Goal: Complete application form: Complete application form

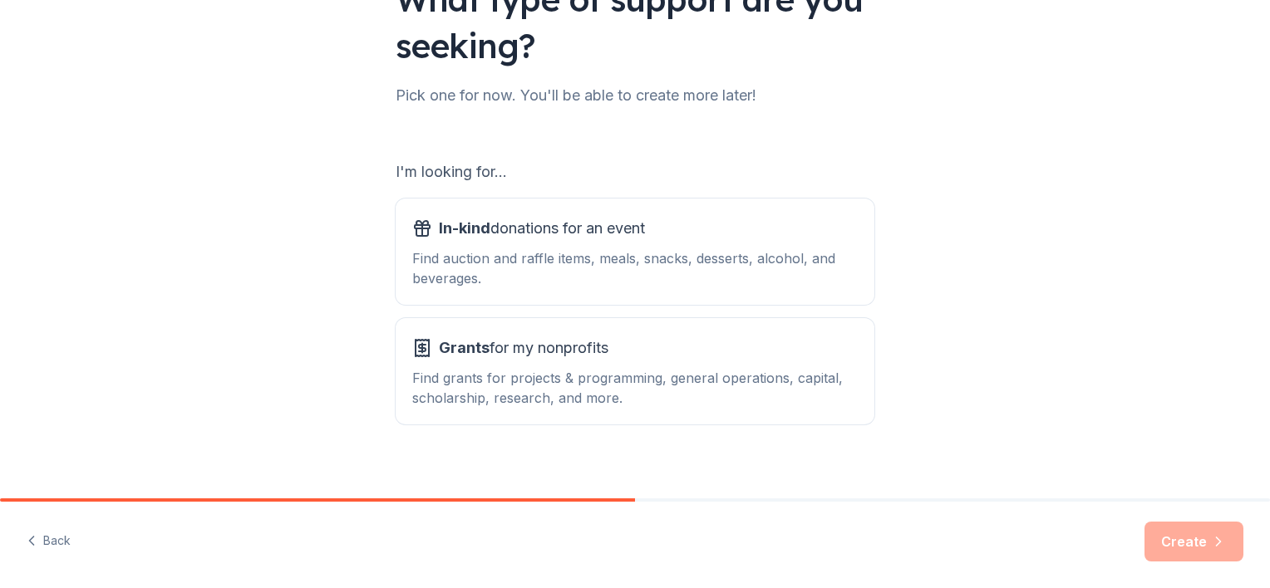
scroll to position [172, 0]
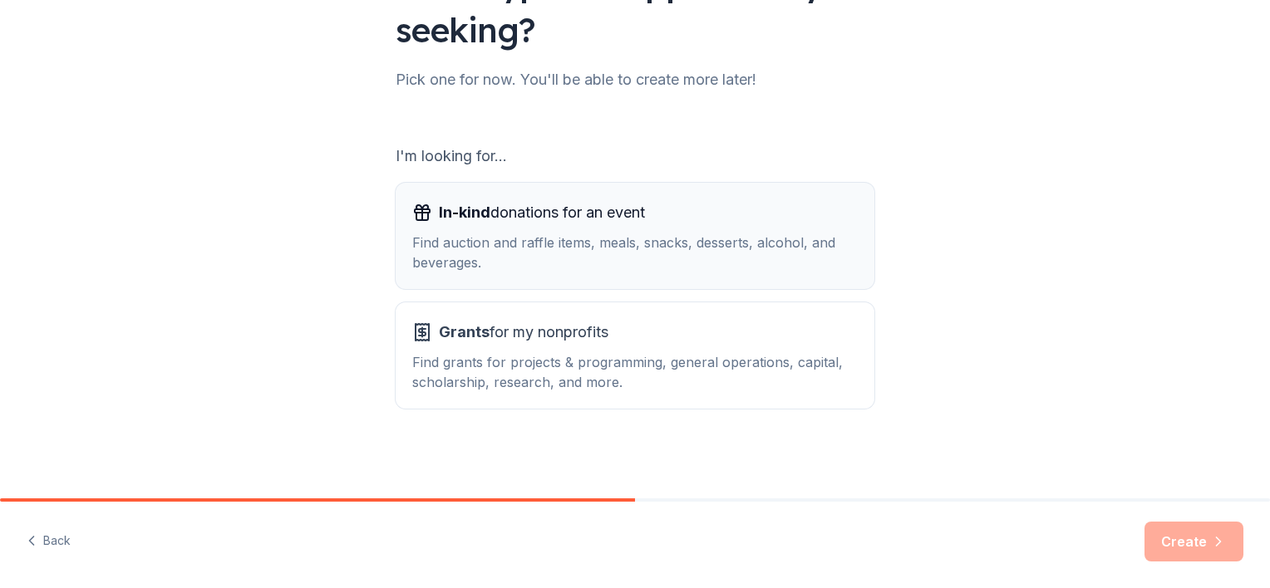
click at [490, 241] on div "Find auction and raffle items, meals, snacks, desserts, alcohol, and beverages." at bounding box center [635, 253] width 446 height 40
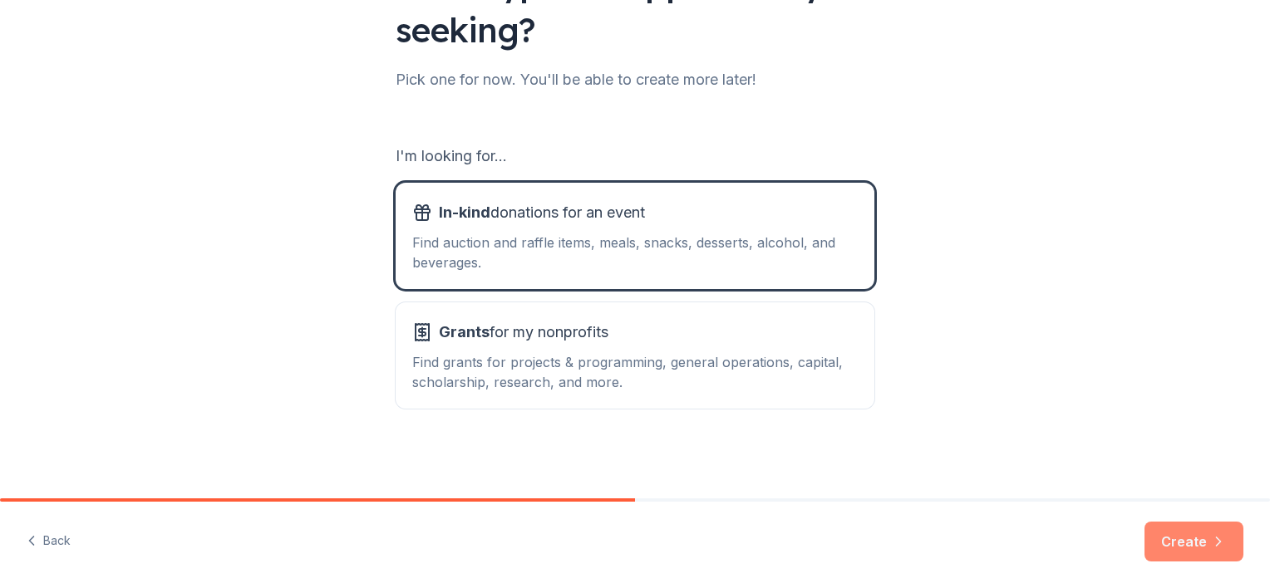
click at [1177, 545] on button "Create" at bounding box center [1194, 542] width 99 height 40
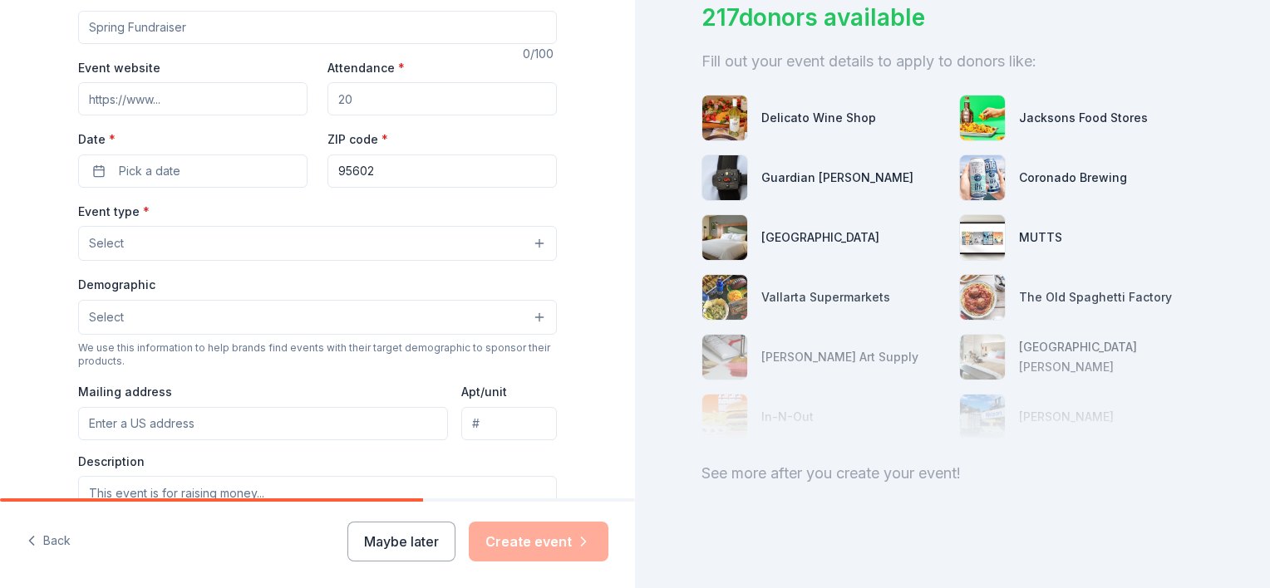
scroll to position [217, 0]
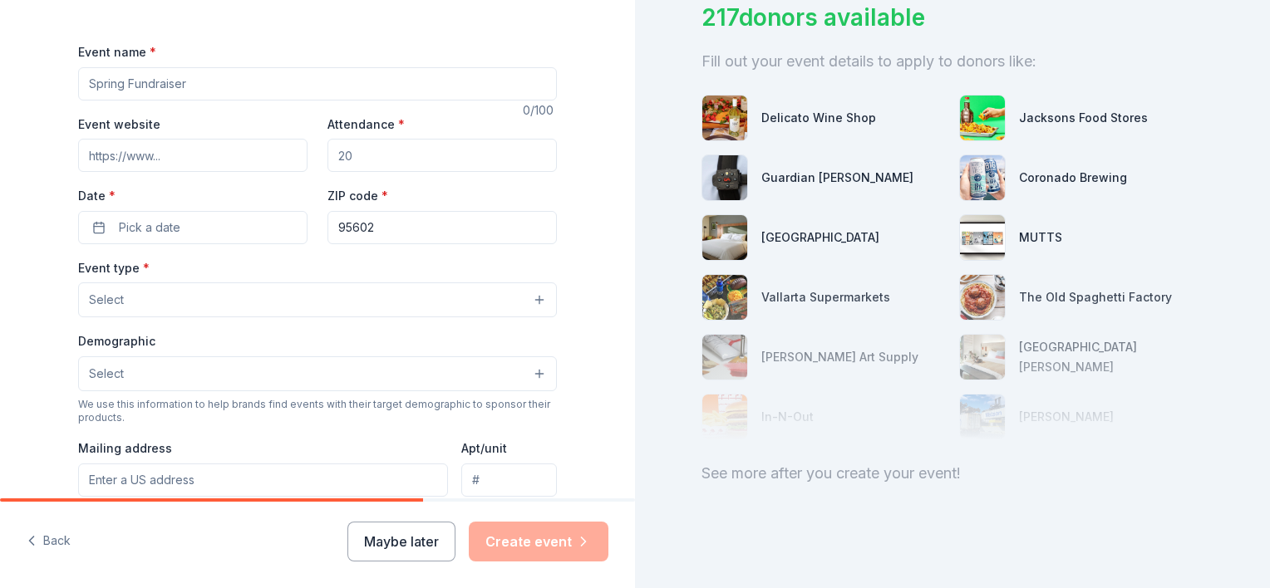
drag, startPoint x: 359, startPoint y: 156, endPoint x: 293, endPoint y: 163, distance: 66.8
click at [293, 163] on div "Event website Attendance * Date * Pick a date ZIP code * 95602" at bounding box center [317, 179] width 479 height 130
type input "150"
click at [123, 224] on span "Pick a date" at bounding box center [150, 228] width 62 height 20
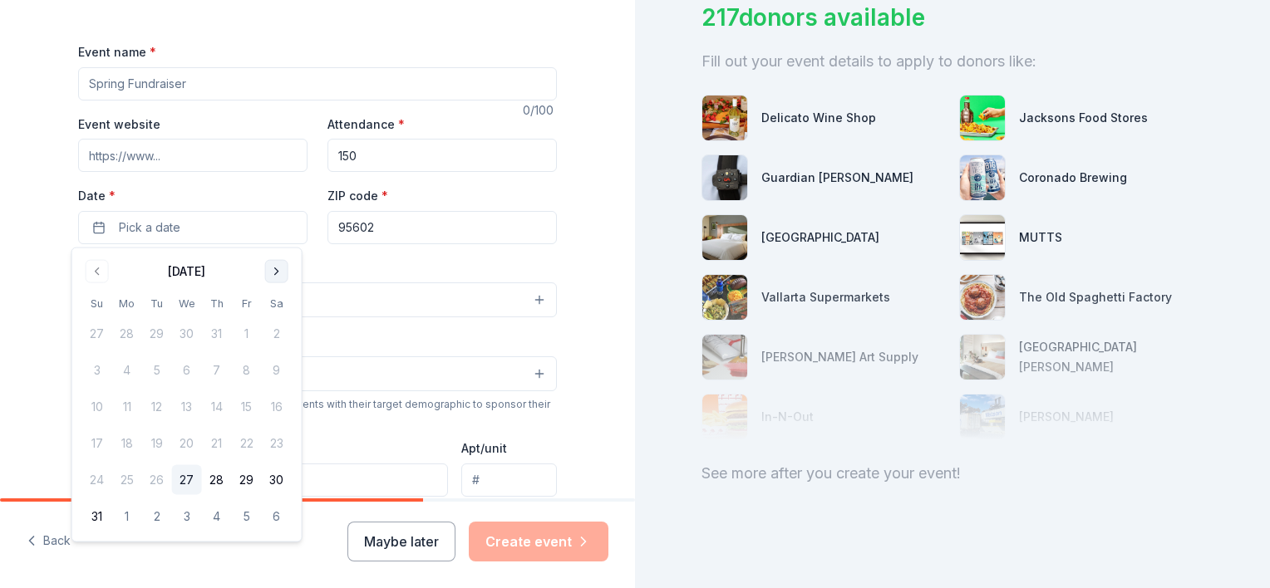
click at [268, 272] on button "Go to next month" at bounding box center [276, 271] width 23 height 23
click at [281, 369] on button "13" at bounding box center [277, 371] width 30 height 30
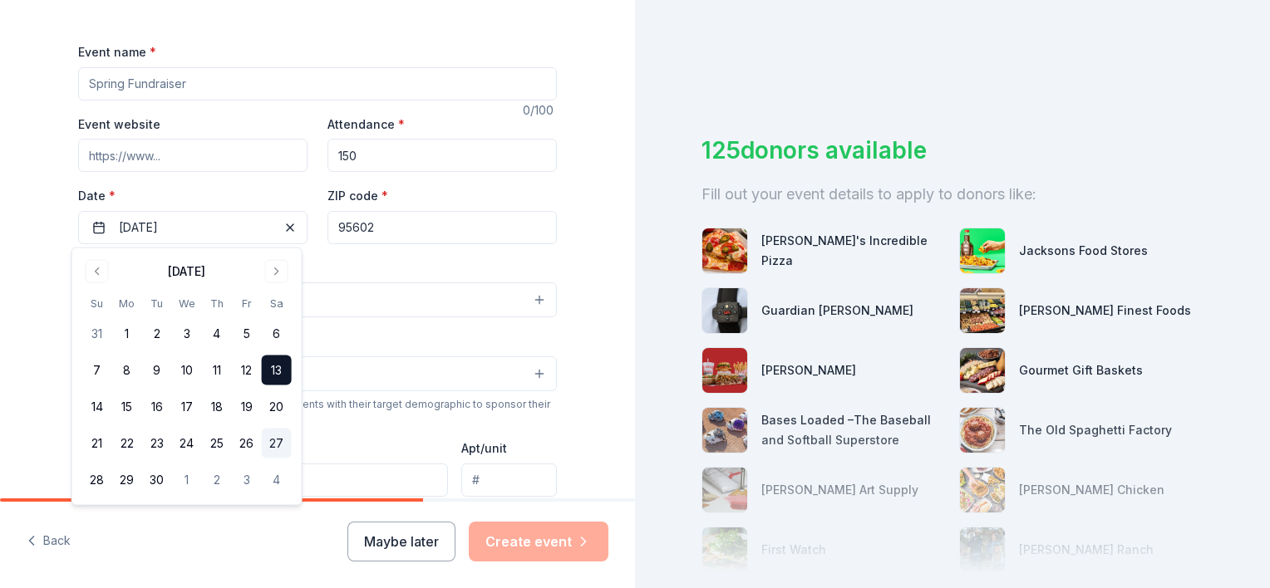
click at [273, 446] on button "27" at bounding box center [277, 444] width 30 height 30
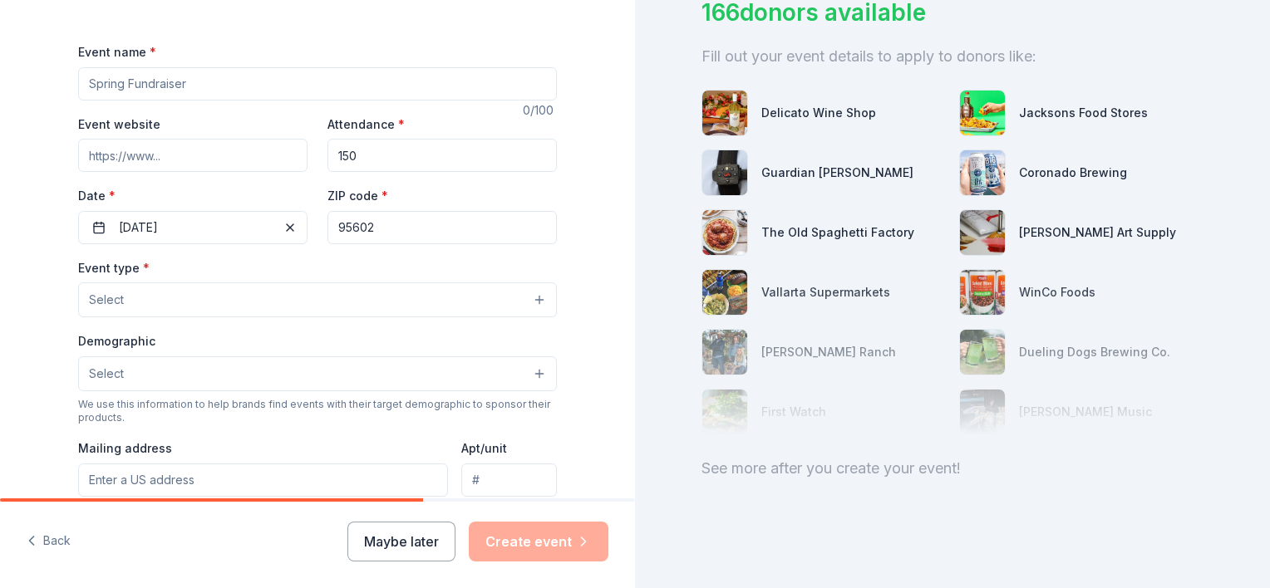
scroll to position [150, 0]
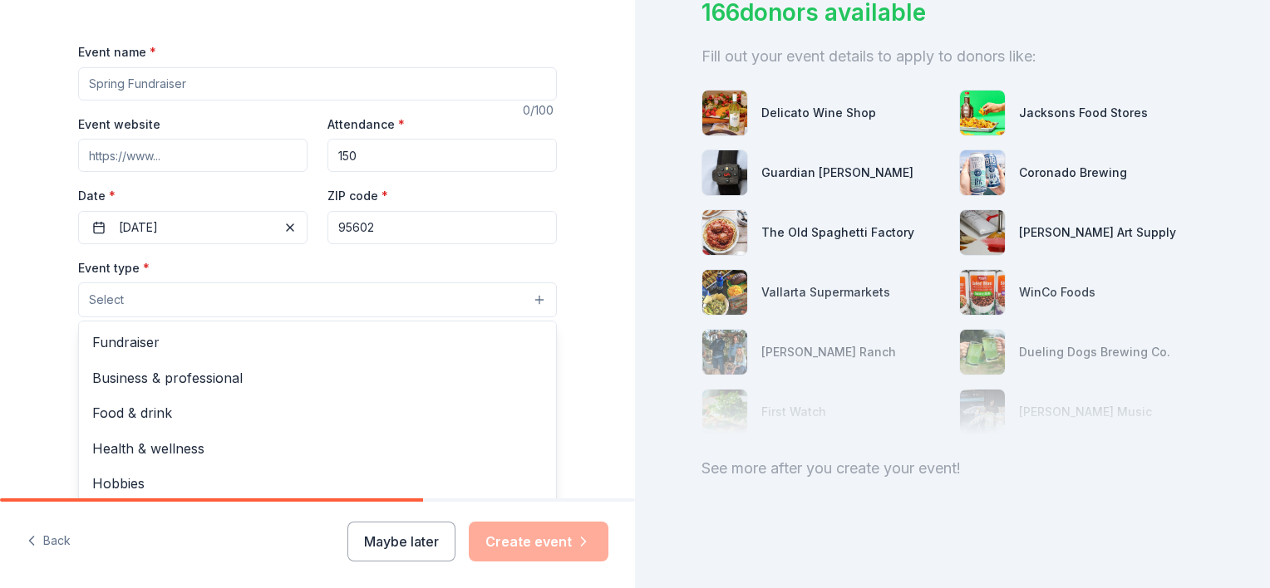
click at [533, 306] on button "Select" at bounding box center [317, 300] width 479 height 35
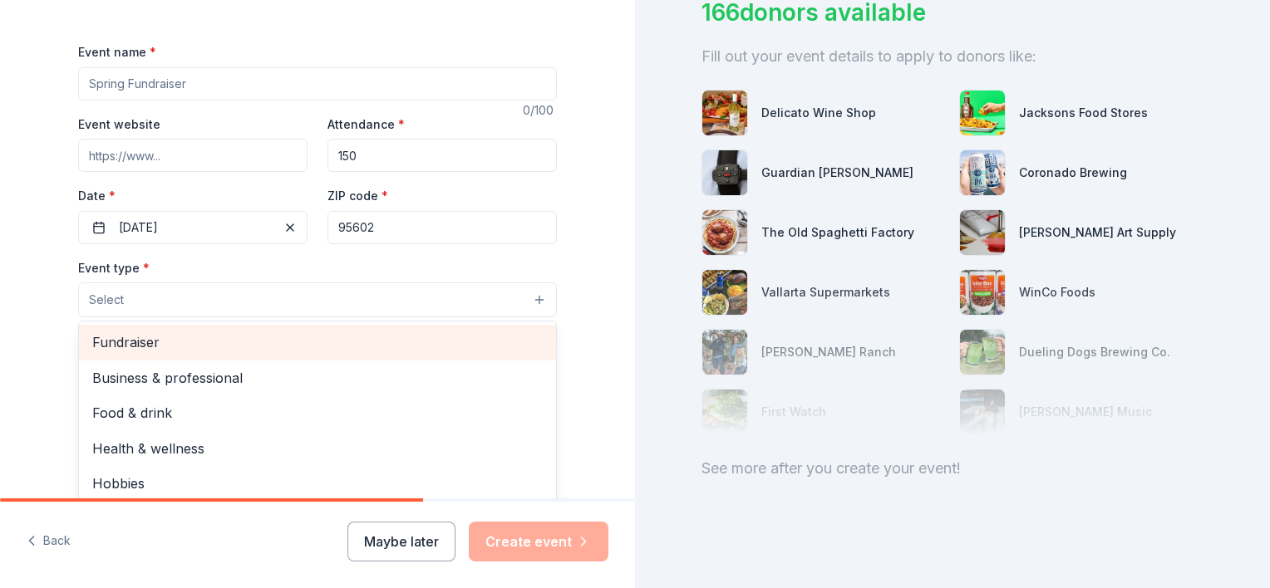
click at [129, 342] on span "Fundraiser" at bounding box center [317, 343] width 450 height 22
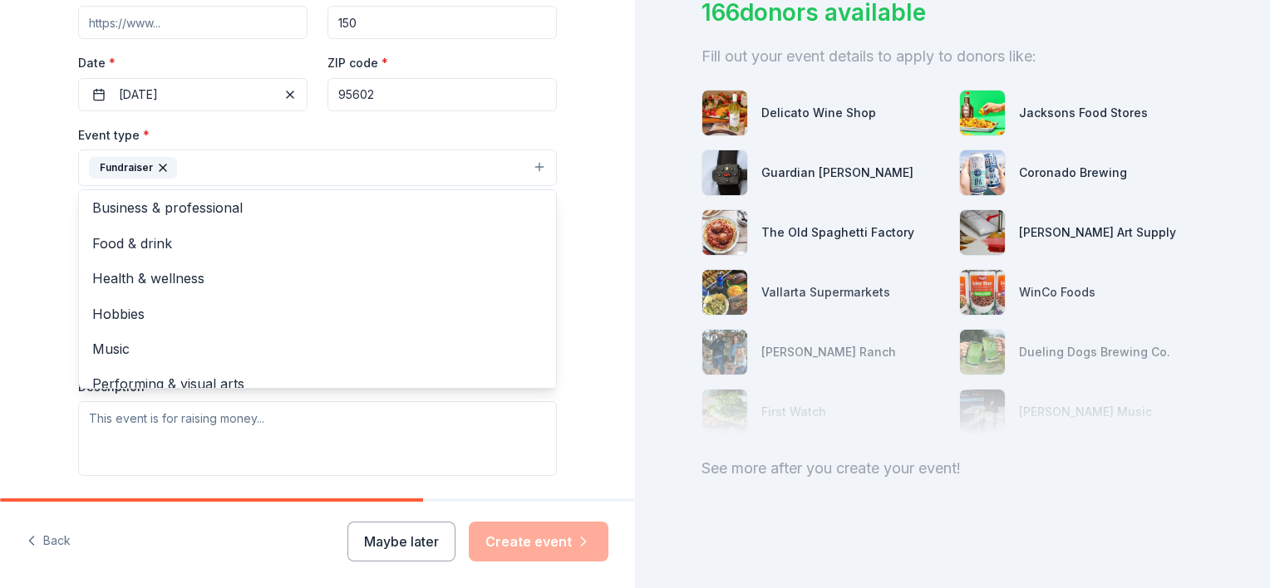
scroll to position [0, 0]
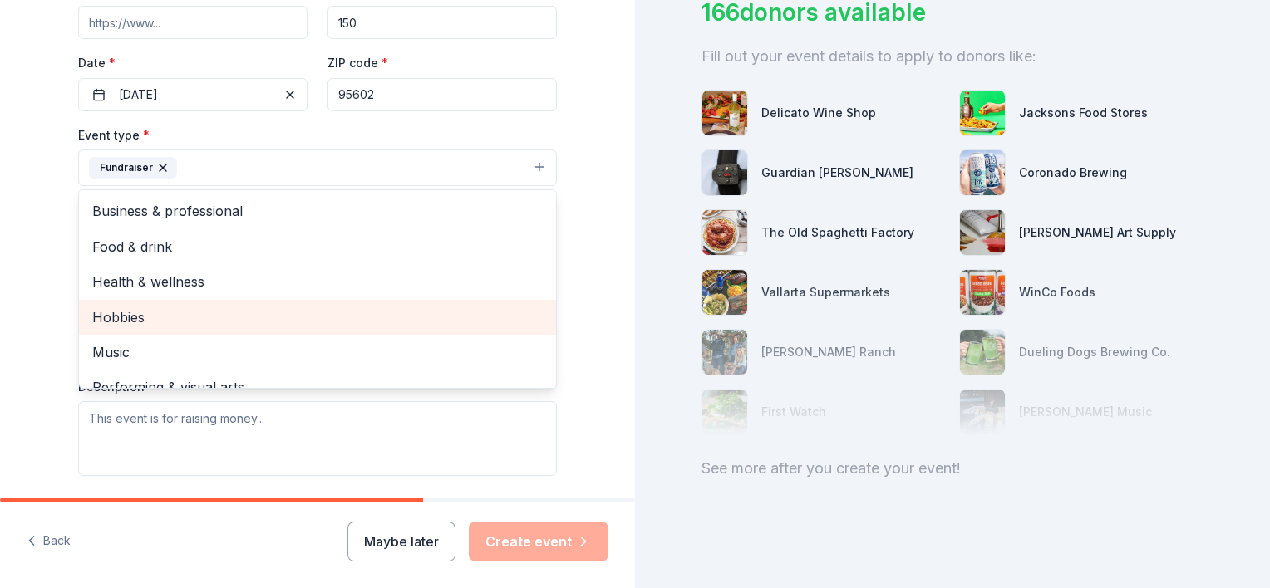
click at [135, 316] on span "Hobbies" at bounding box center [317, 318] width 450 height 22
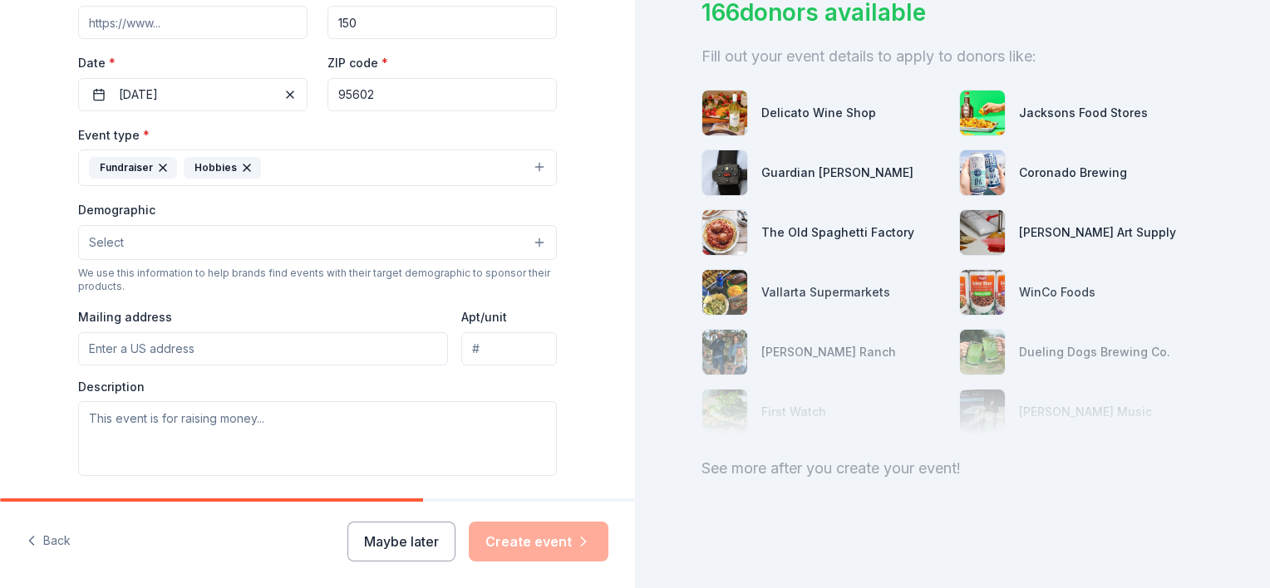
click at [241, 165] on icon "button" at bounding box center [246, 167] width 13 height 13
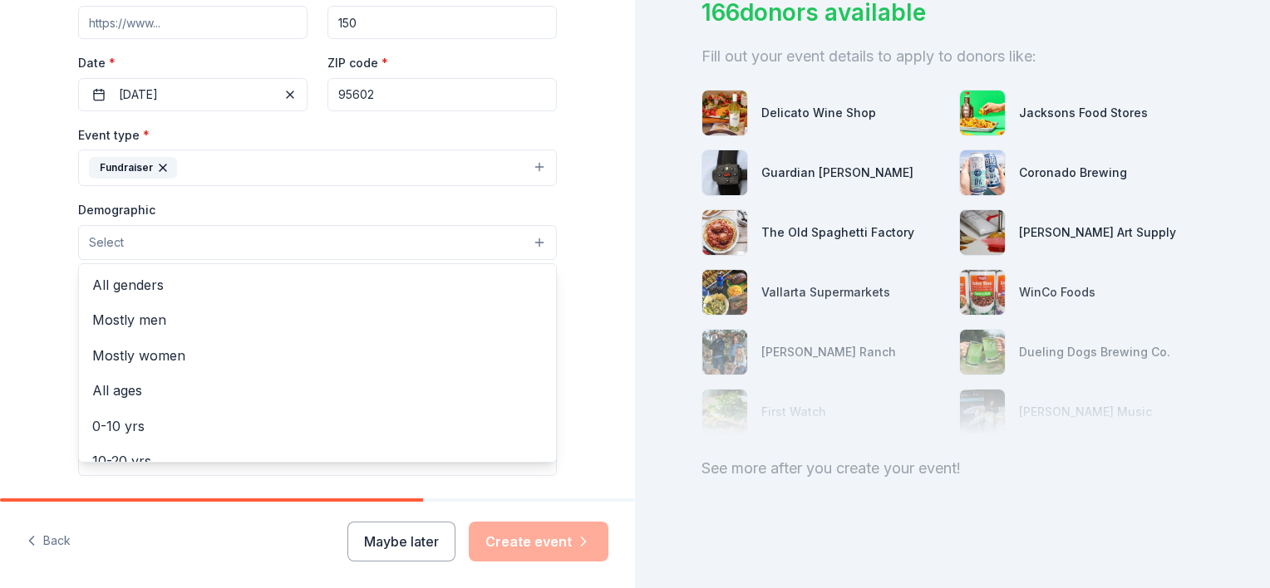
click at [532, 241] on button "Select" at bounding box center [317, 242] width 479 height 35
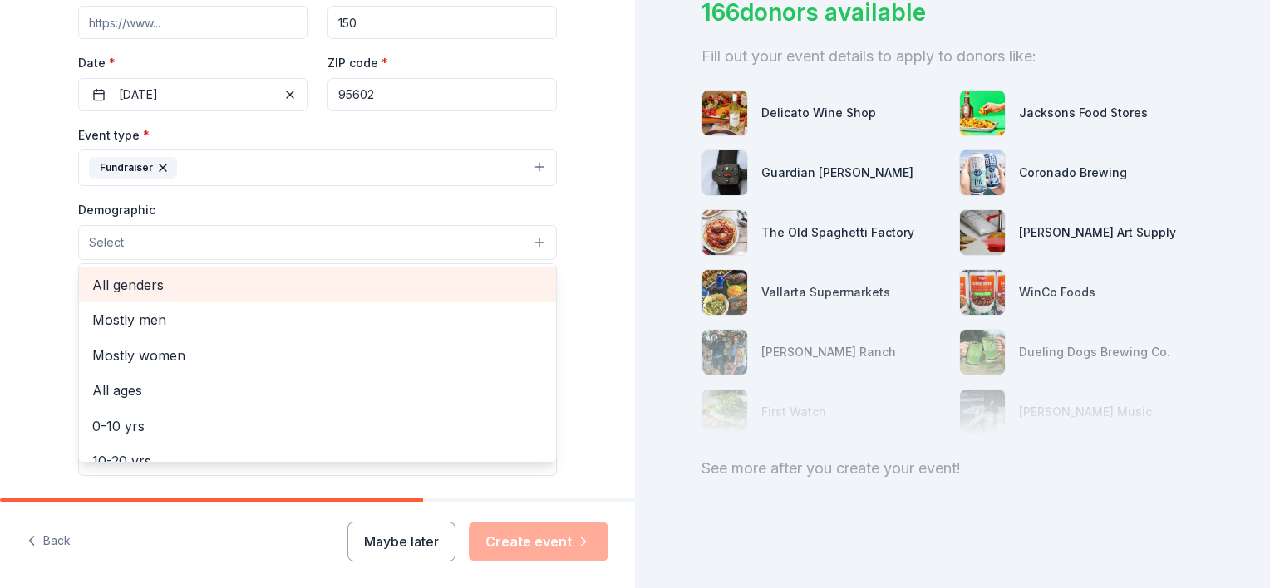
click at [132, 283] on span "All genders" at bounding box center [317, 285] width 450 height 22
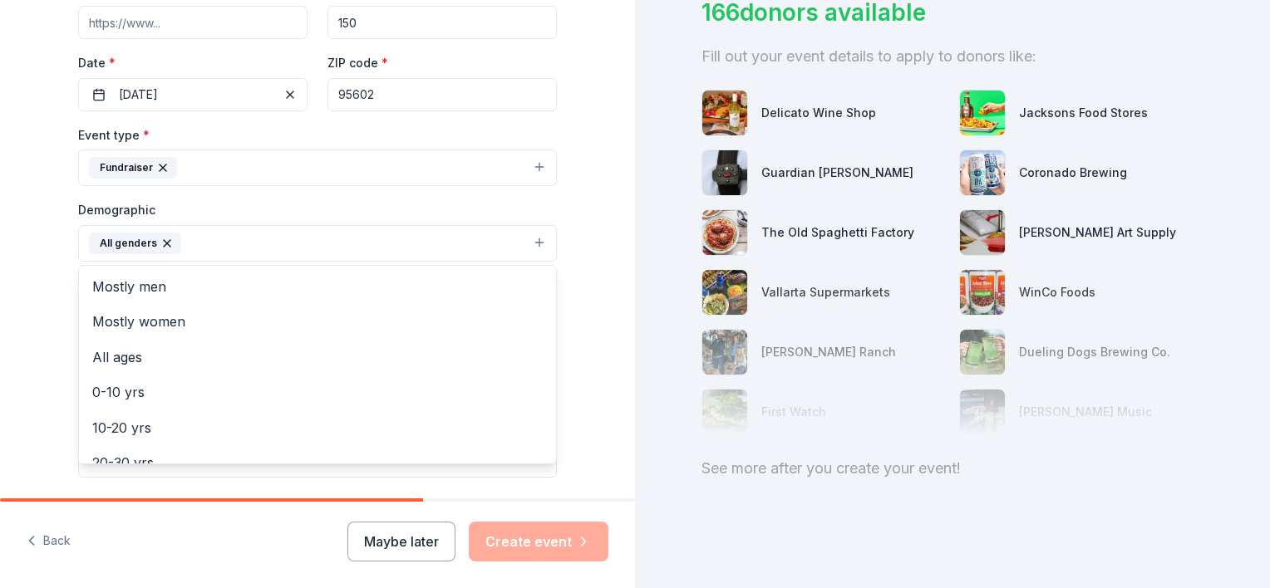
click at [30, 273] on div "Tell us about your event. We'll find in-kind donations you can apply for. Event…" at bounding box center [317, 205] width 635 height 1110
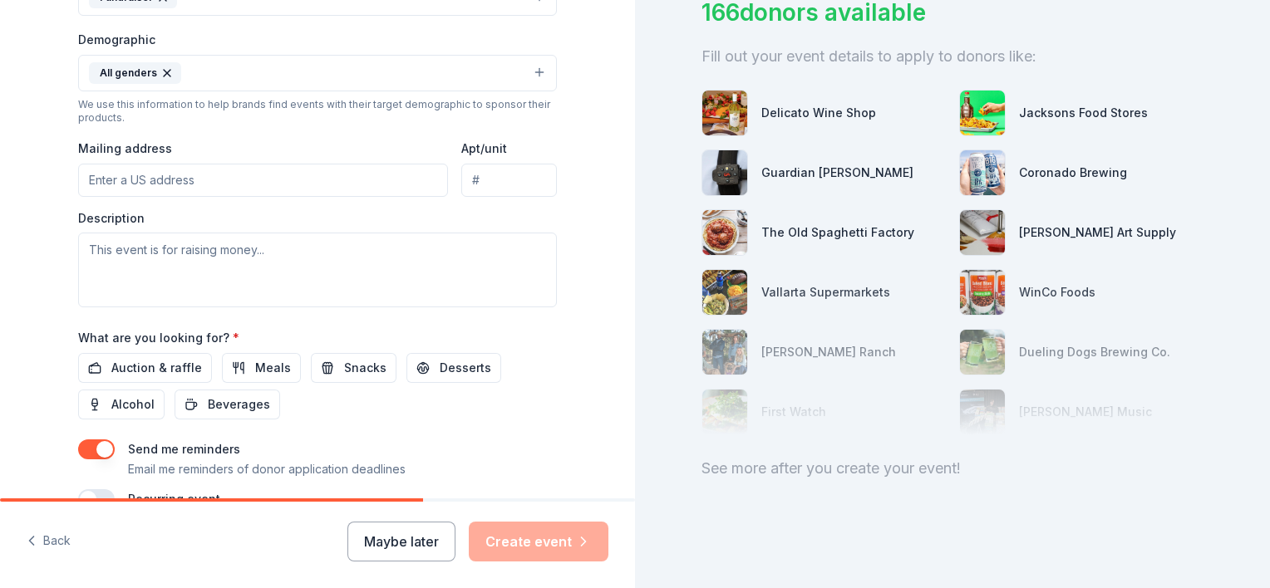
scroll to position [530, 0]
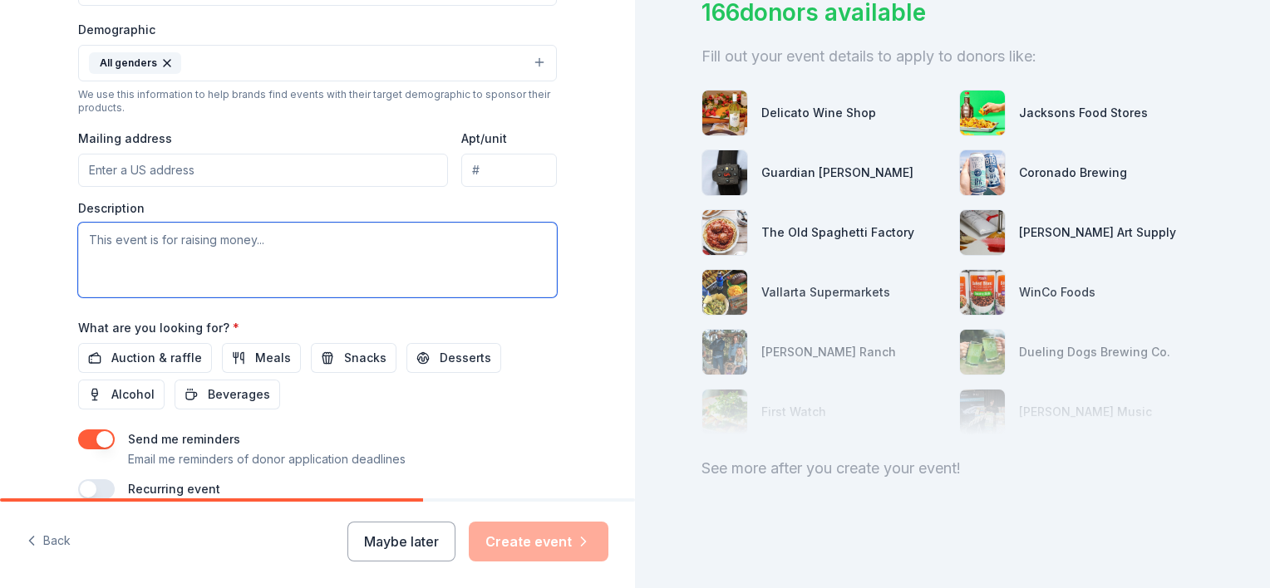
click at [224, 245] on textarea at bounding box center [317, 260] width 479 height 75
click at [500, 236] on textarea "This event is raising money to support traveling baseball organization." at bounding box center [317, 260] width 479 height 75
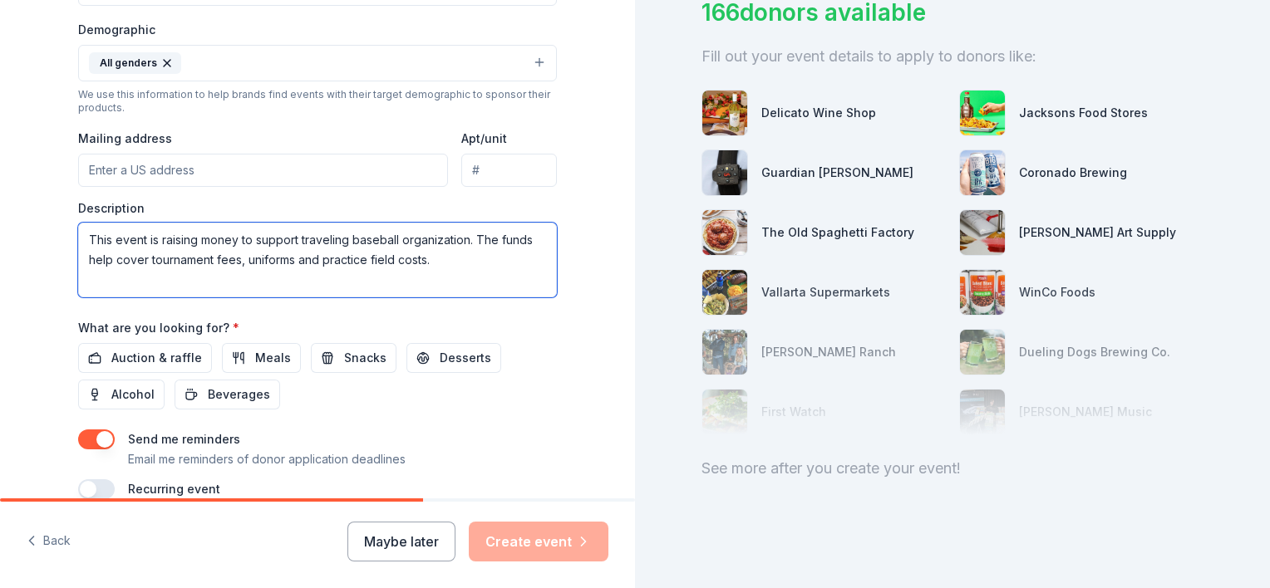
scroll to position [610, 0]
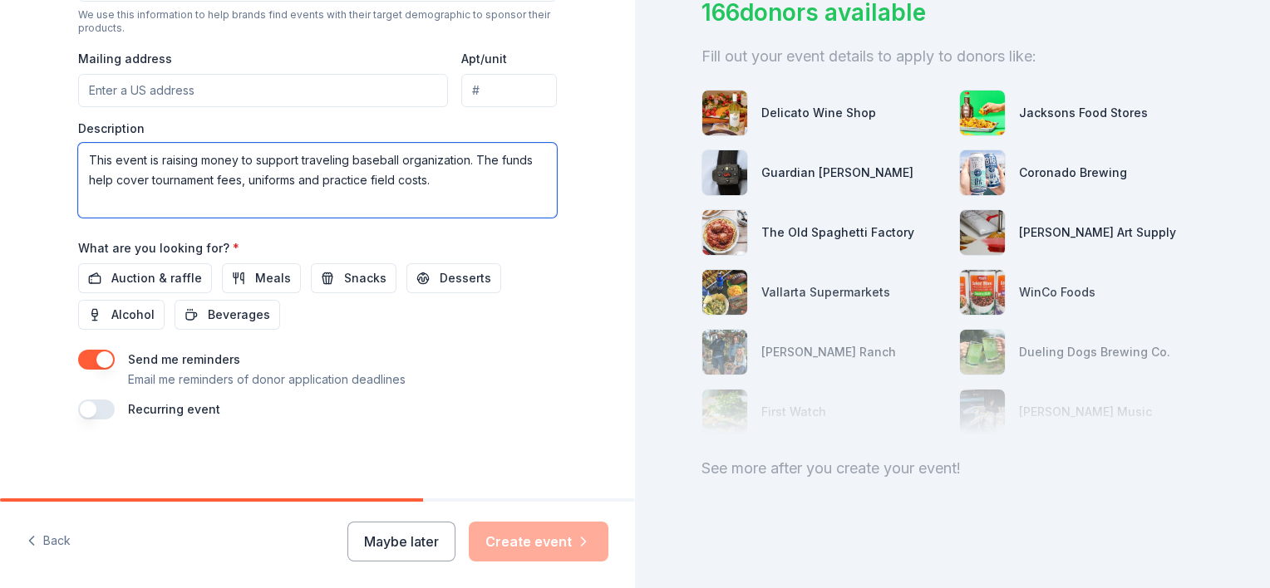
type textarea "This event is raising money to support traveling baseball organization. The fun…"
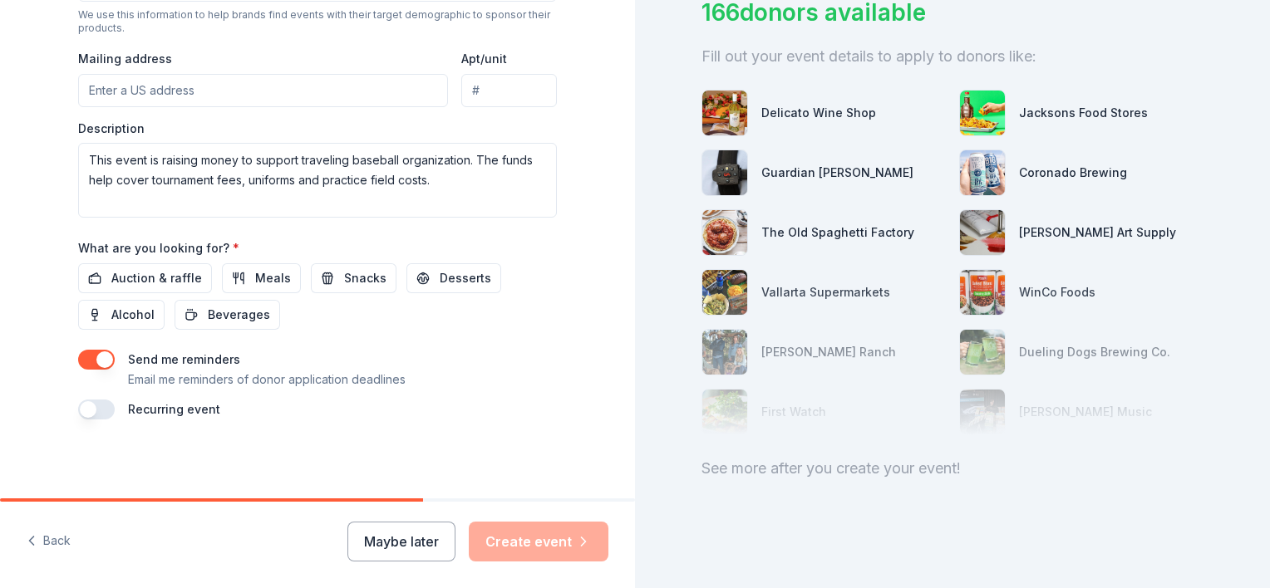
click at [520, 539] on div "Maybe later Create event" at bounding box center [477, 542] width 261 height 40
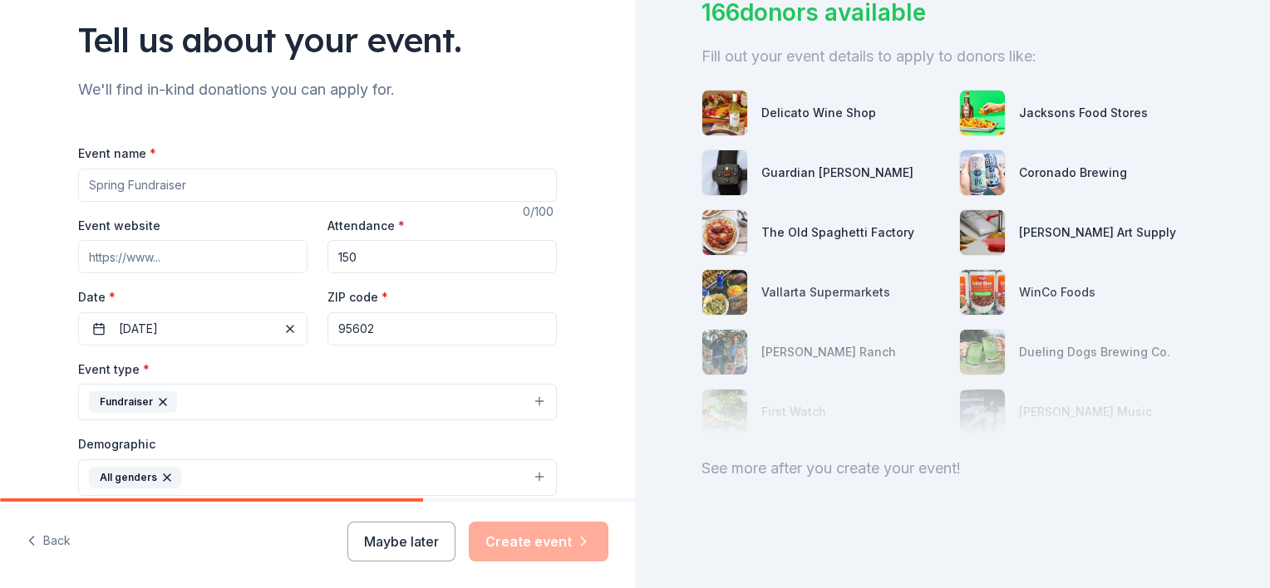
scroll to position [194, 0]
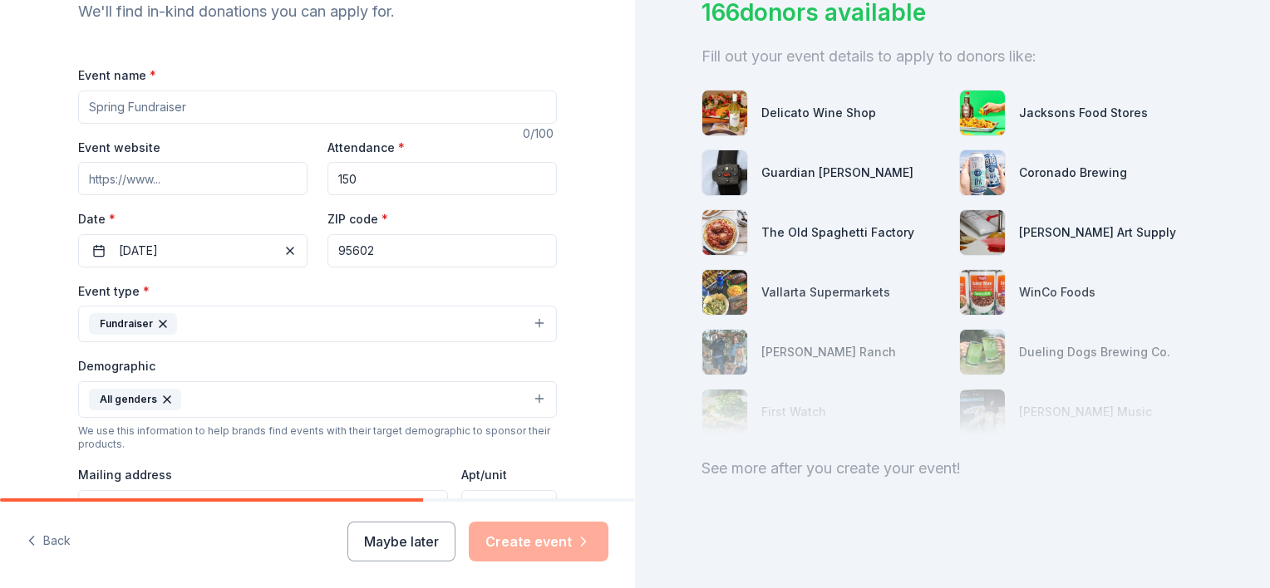
click at [156, 111] on input "Event name *" at bounding box center [317, 107] width 479 height 33
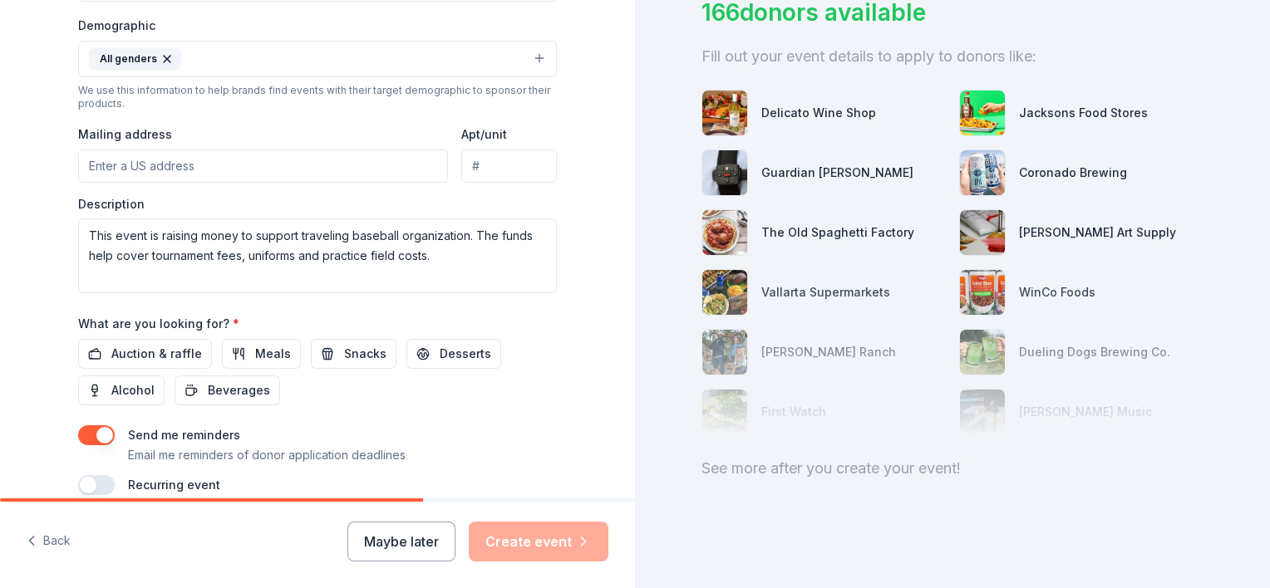
scroll to position [610, 0]
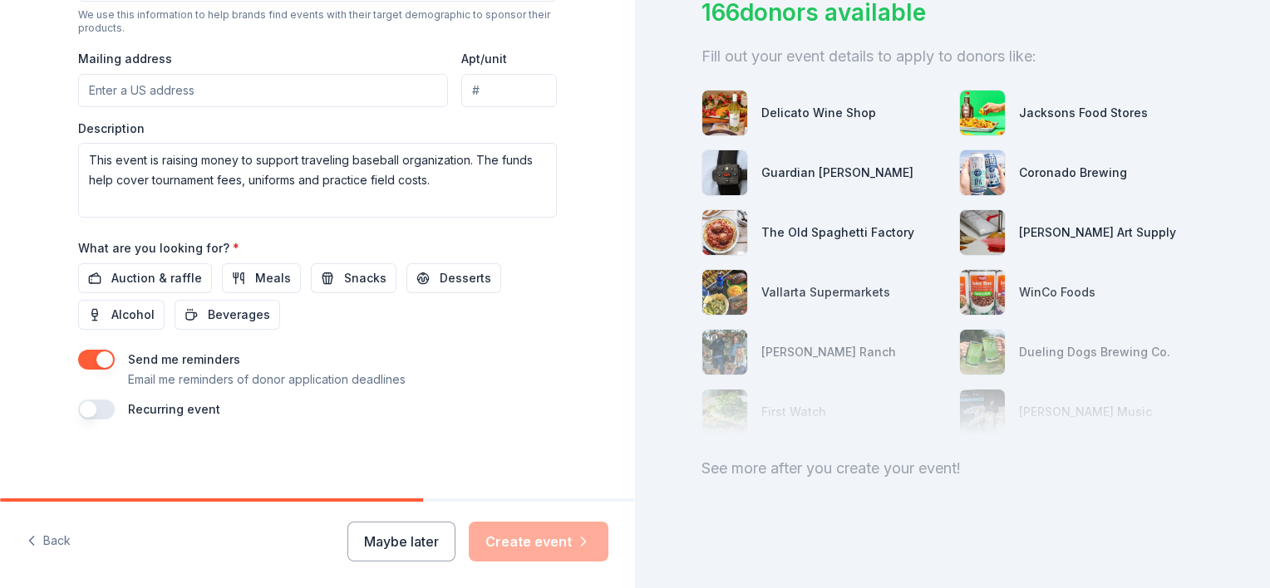
type input "Online Auction"
click at [482, 400] on div "Recurring event" at bounding box center [317, 410] width 479 height 20
click at [558, 551] on div "Maybe later Create event" at bounding box center [477, 542] width 261 height 40
click at [126, 276] on span "Auction & raffle" at bounding box center [156, 278] width 91 height 20
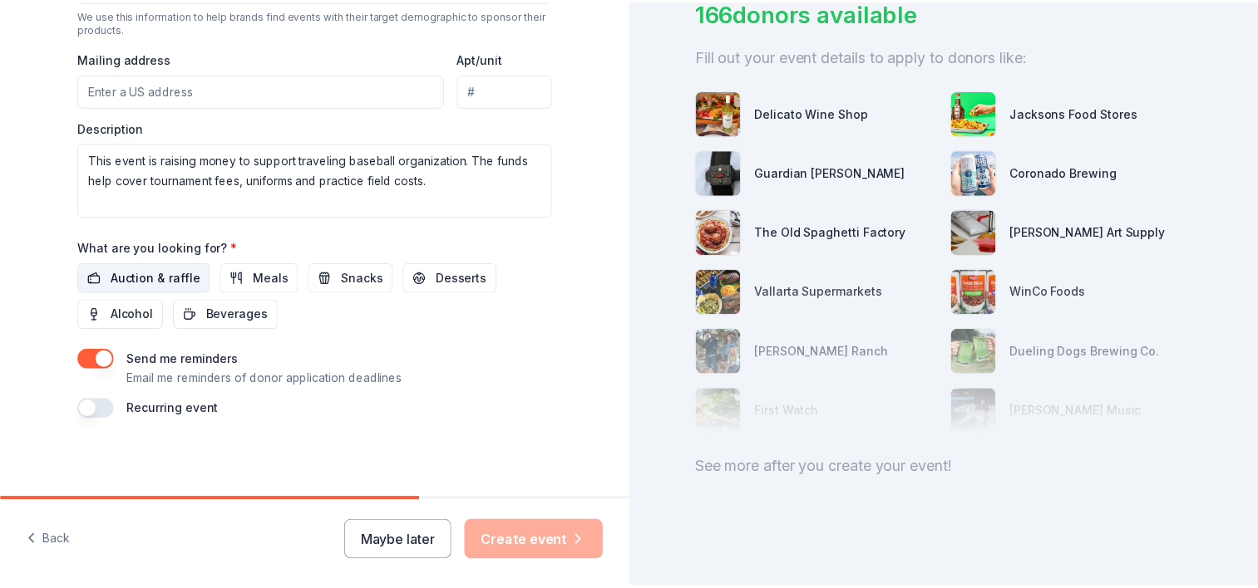
scroll to position [0, 0]
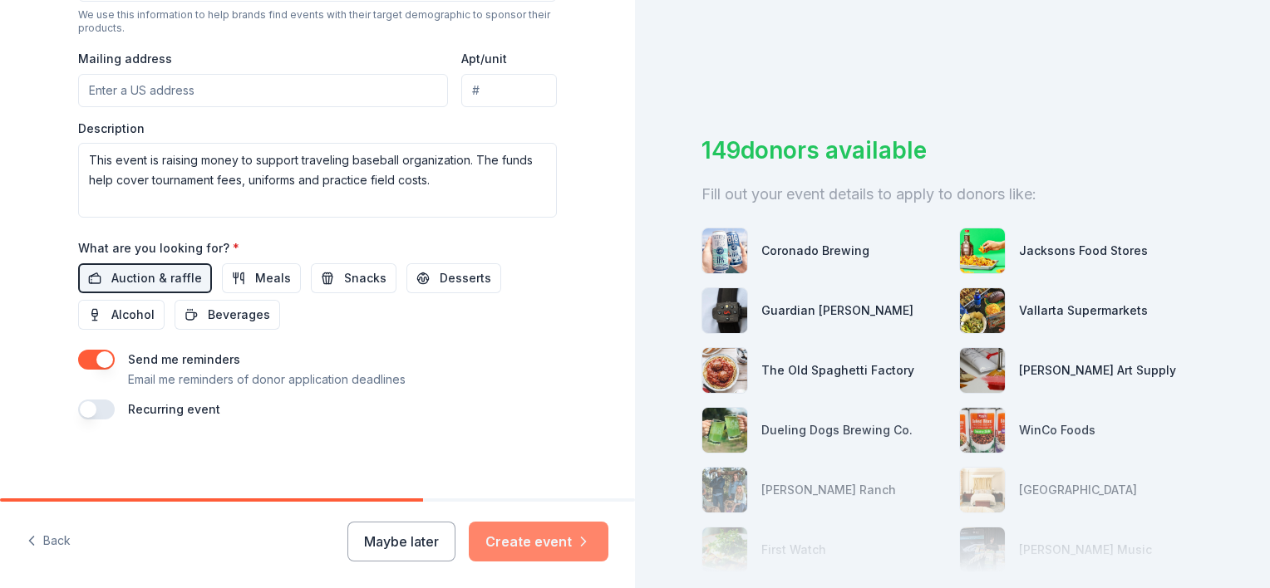
click at [569, 535] on button "Create event" at bounding box center [539, 542] width 140 height 40
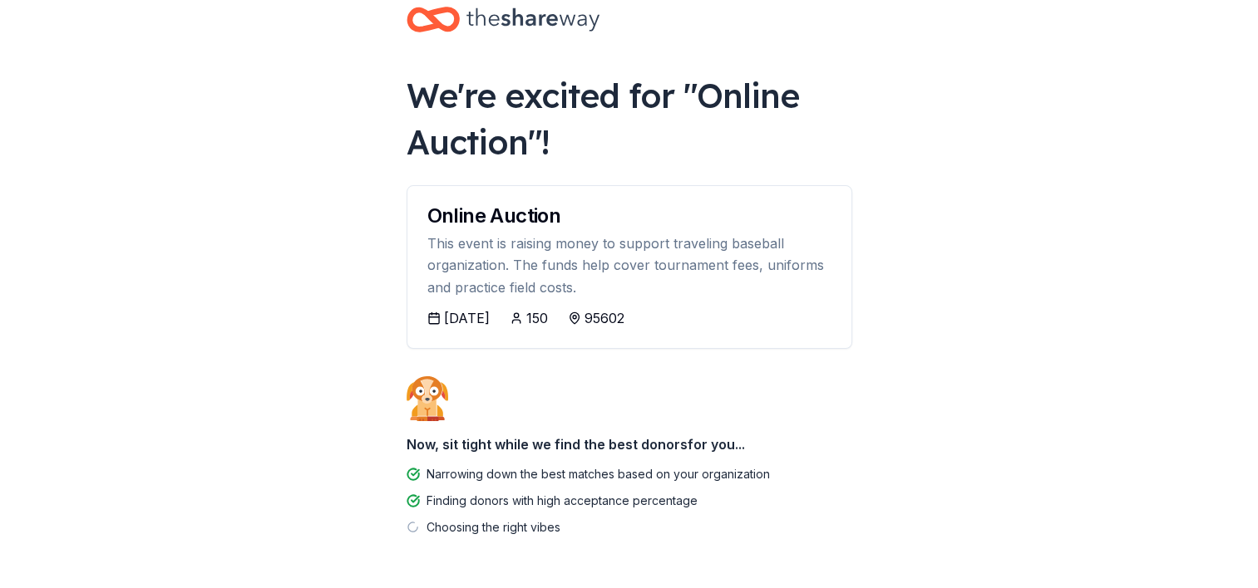
scroll to position [91, 0]
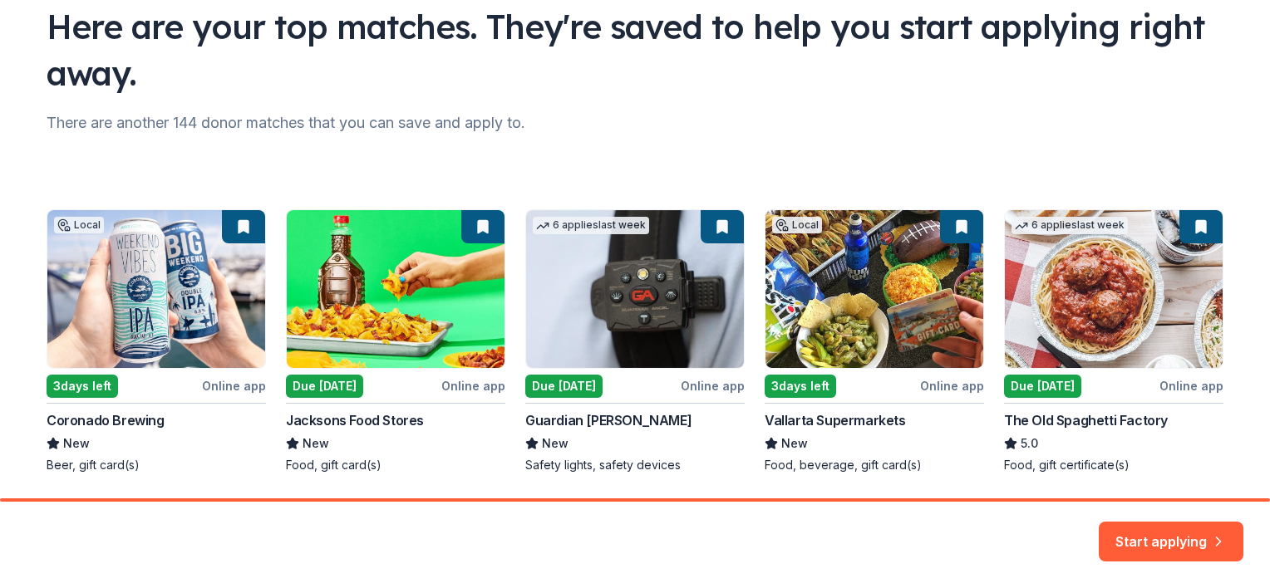
scroll to position [183, 0]
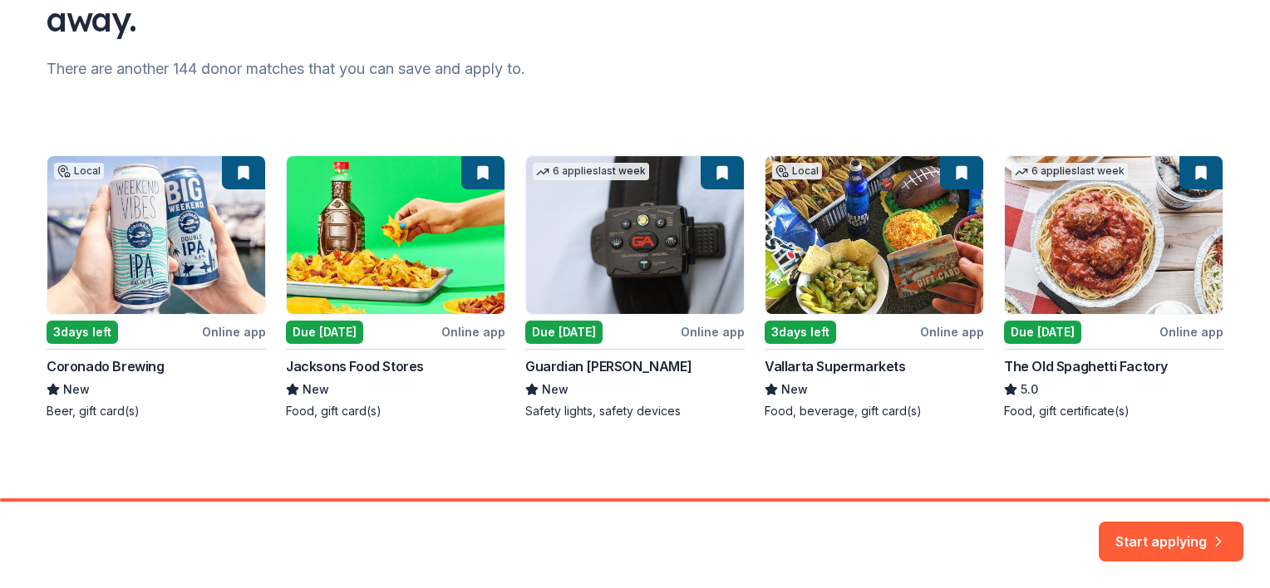
click at [362, 550] on div "Start applying" at bounding box center [635, 545] width 1270 height 86
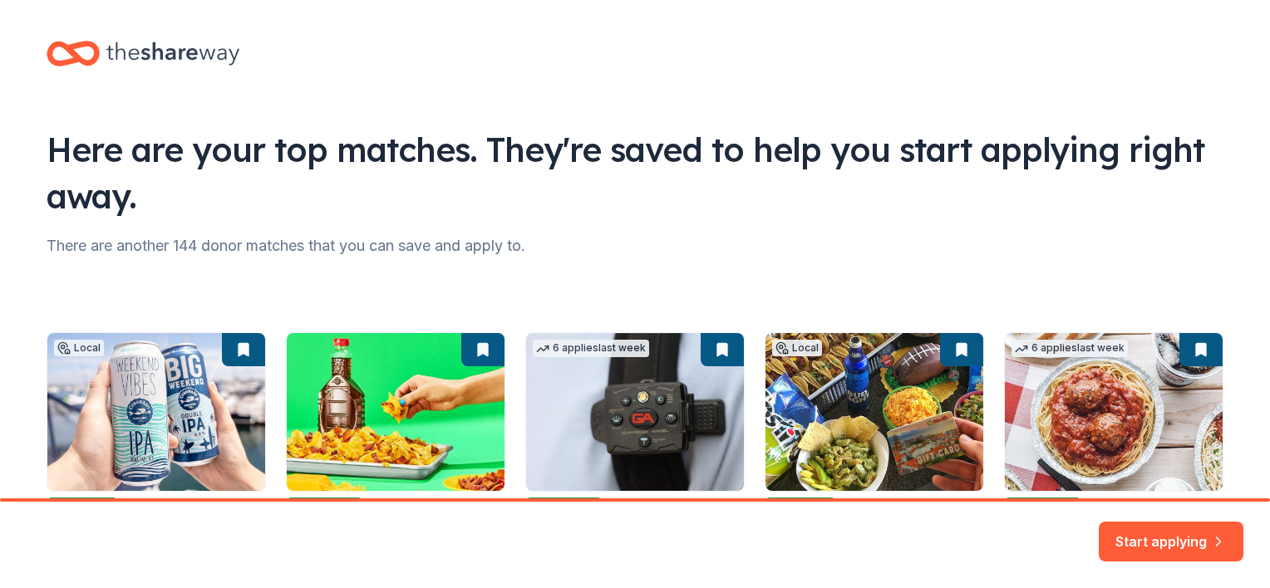
scroll to position [0, 0]
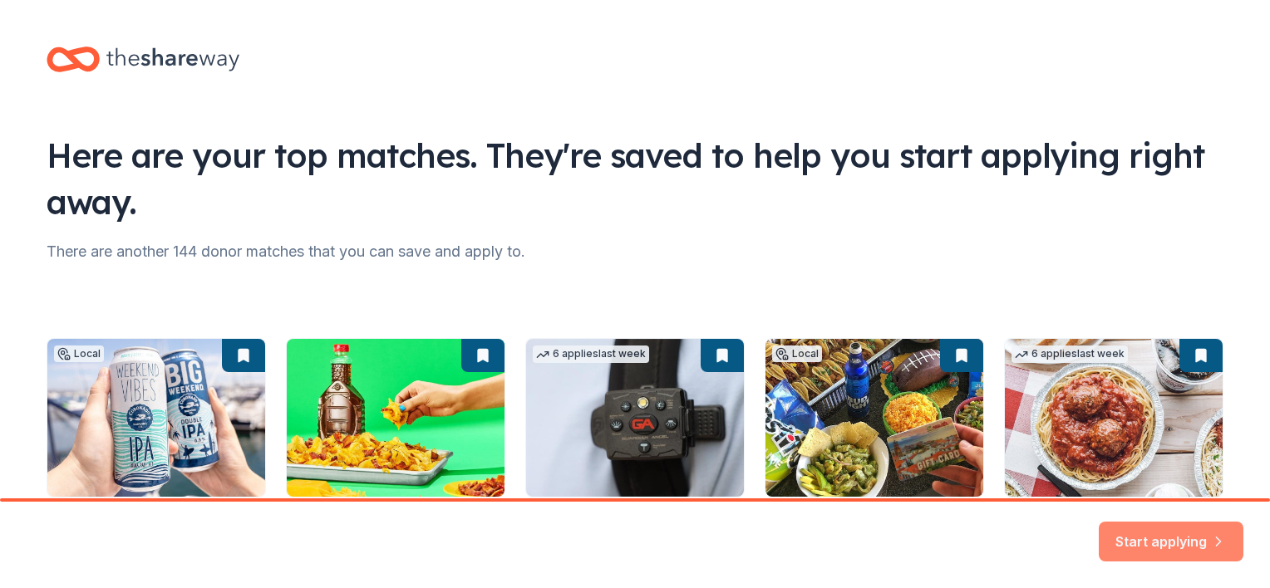
click at [1174, 539] on button "Start applying" at bounding box center [1171, 532] width 145 height 40
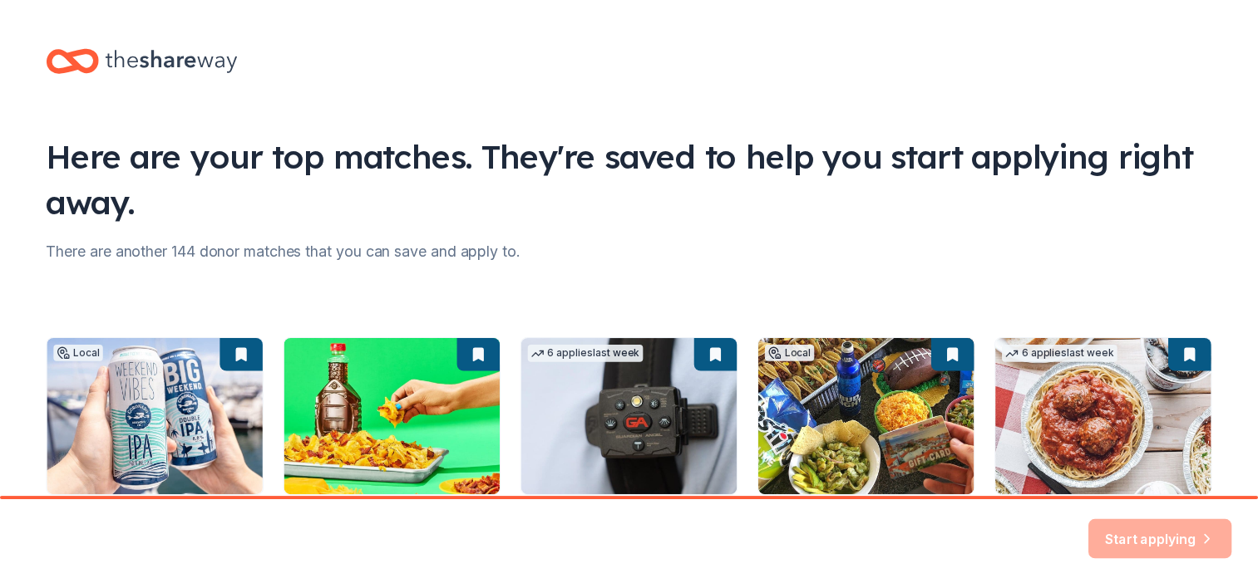
scroll to position [183, 0]
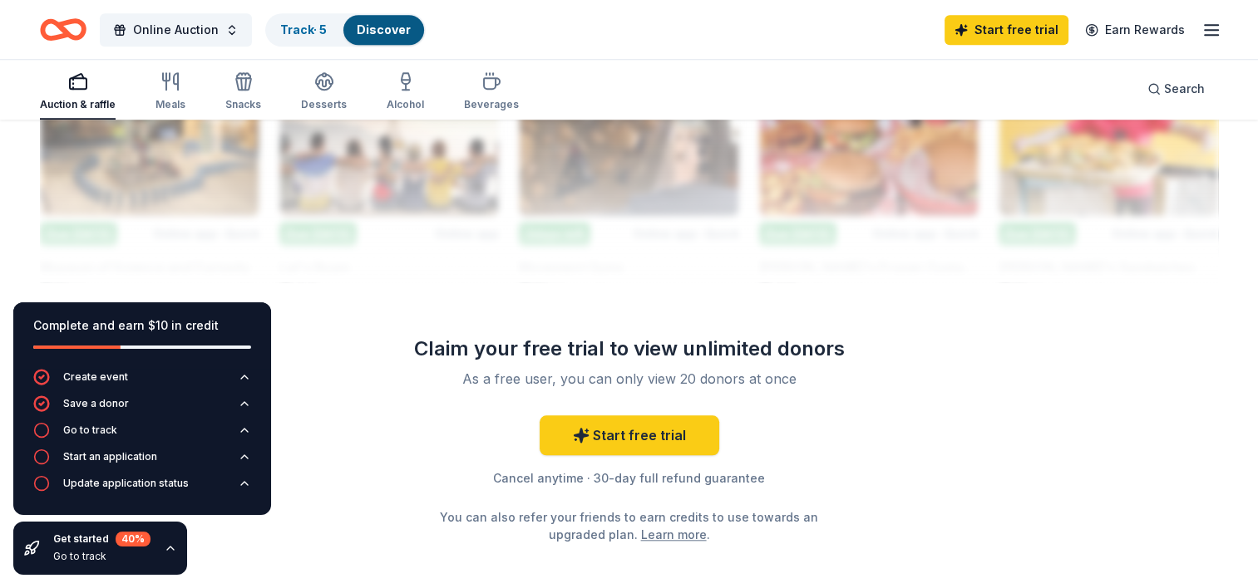
scroll to position [1616, 0]
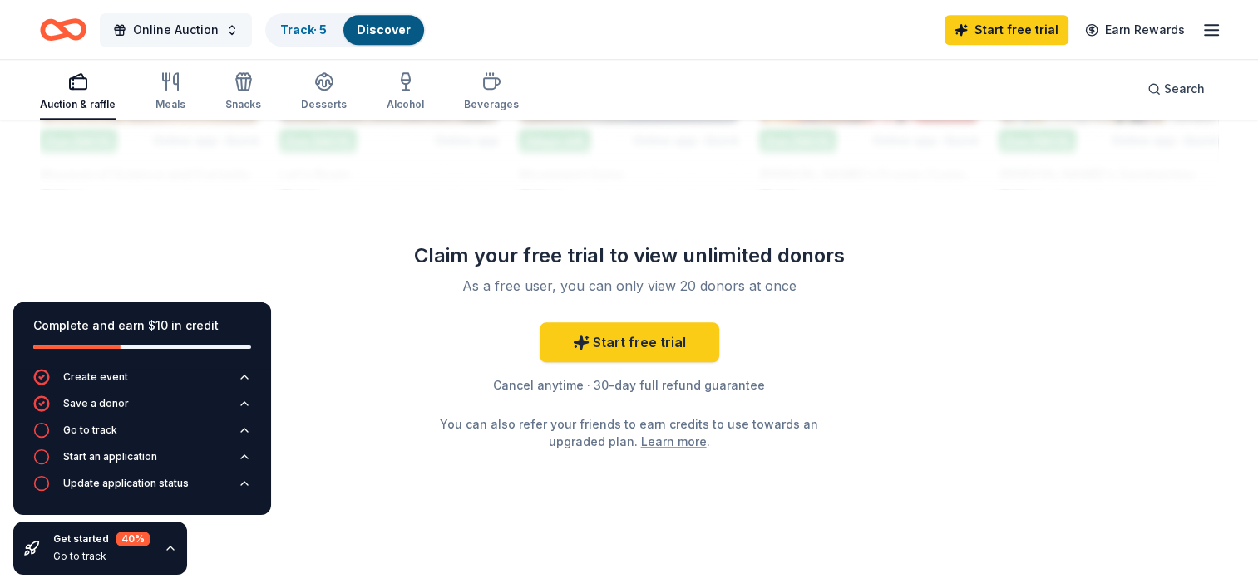
click at [229, 26] on button "Online Auction" at bounding box center [176, 29] width 152 height 33
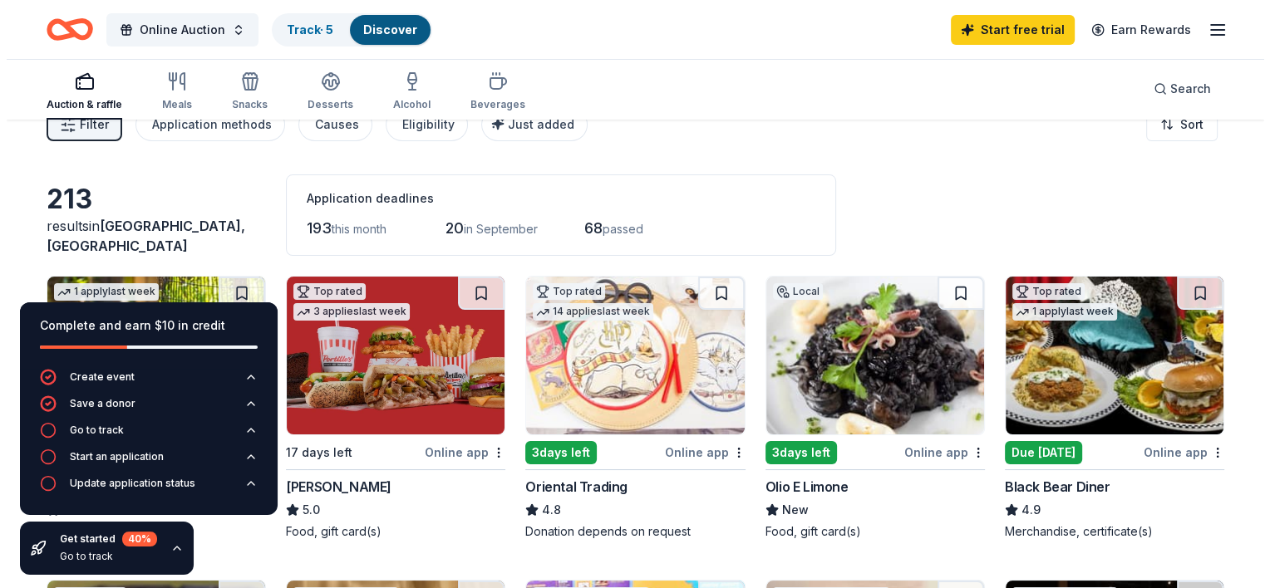
scroll to position [0, 0]
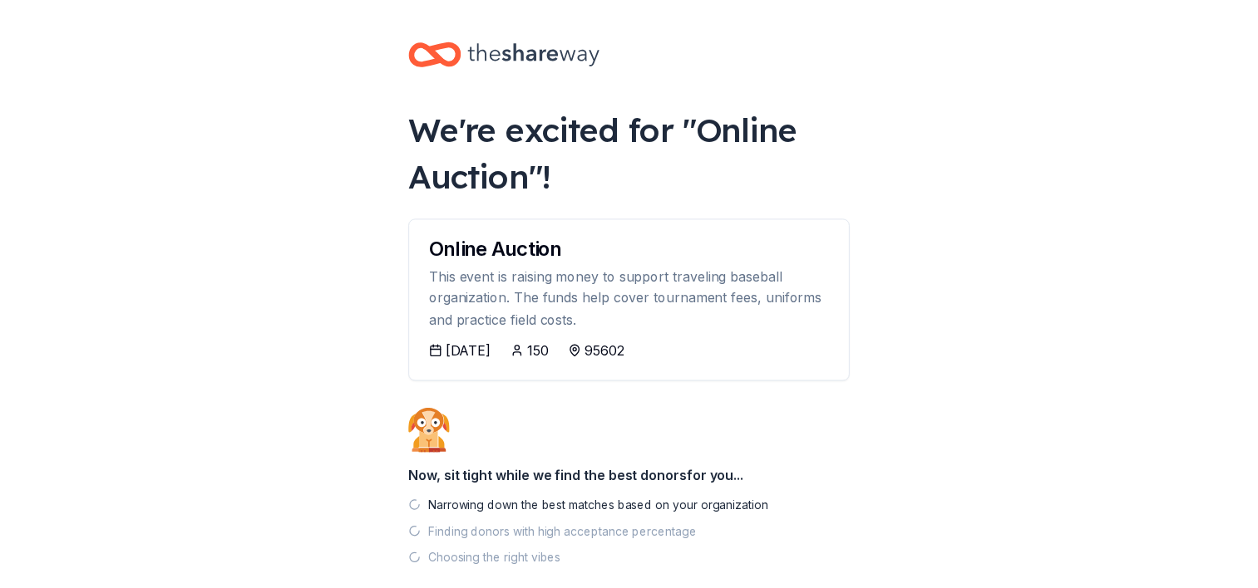
scroll to position [87, 0]
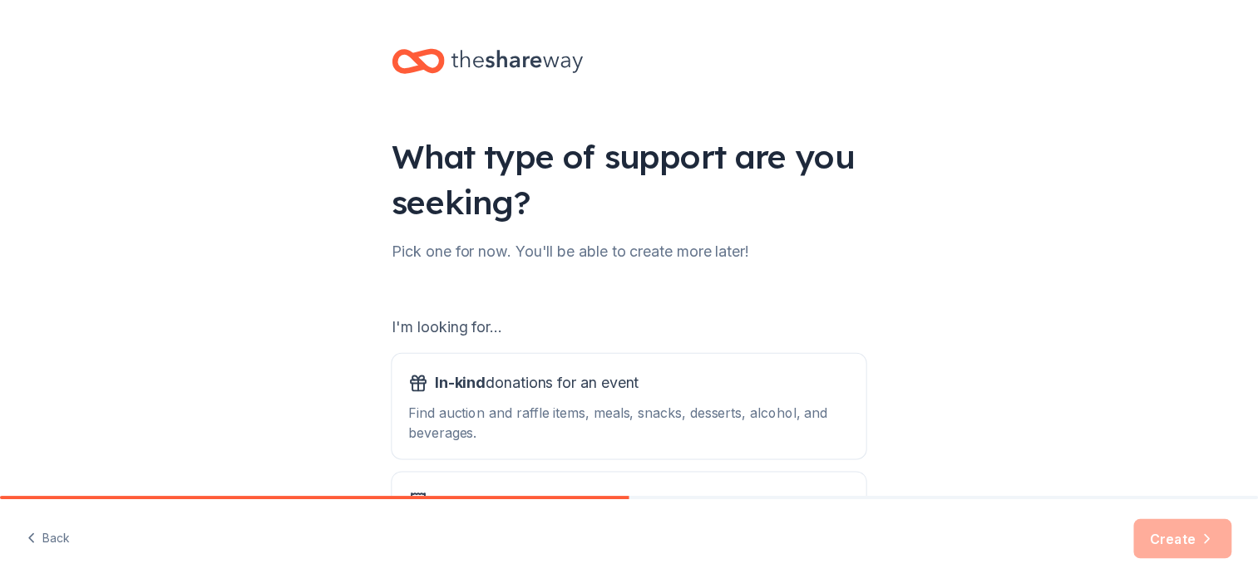
scroll to position [123, 0]
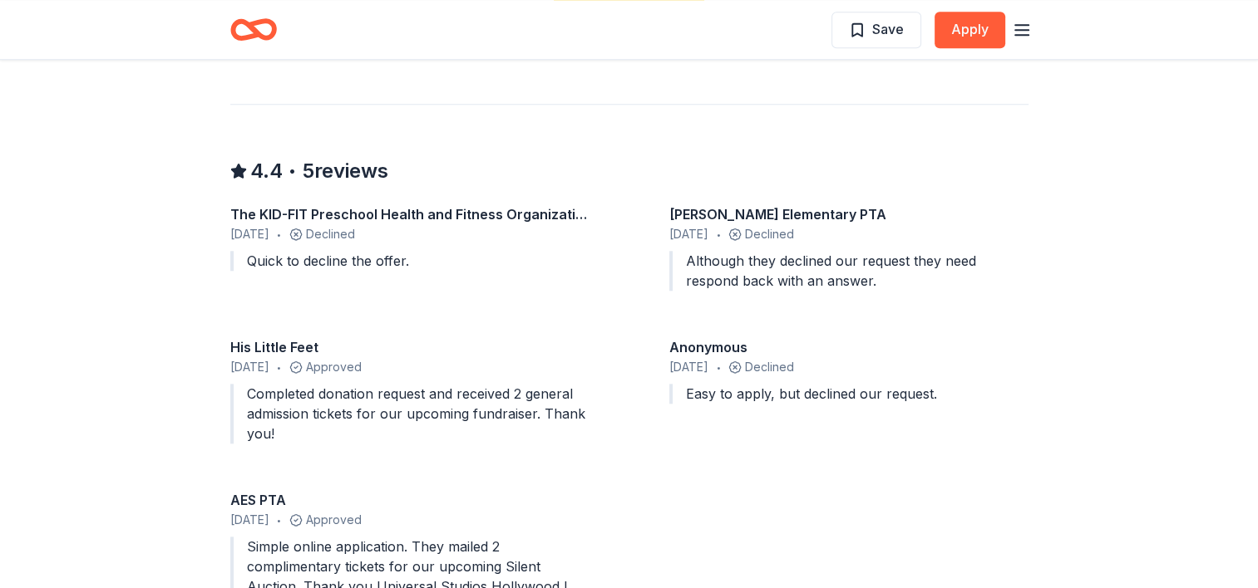
scroll to position [1674, 0]
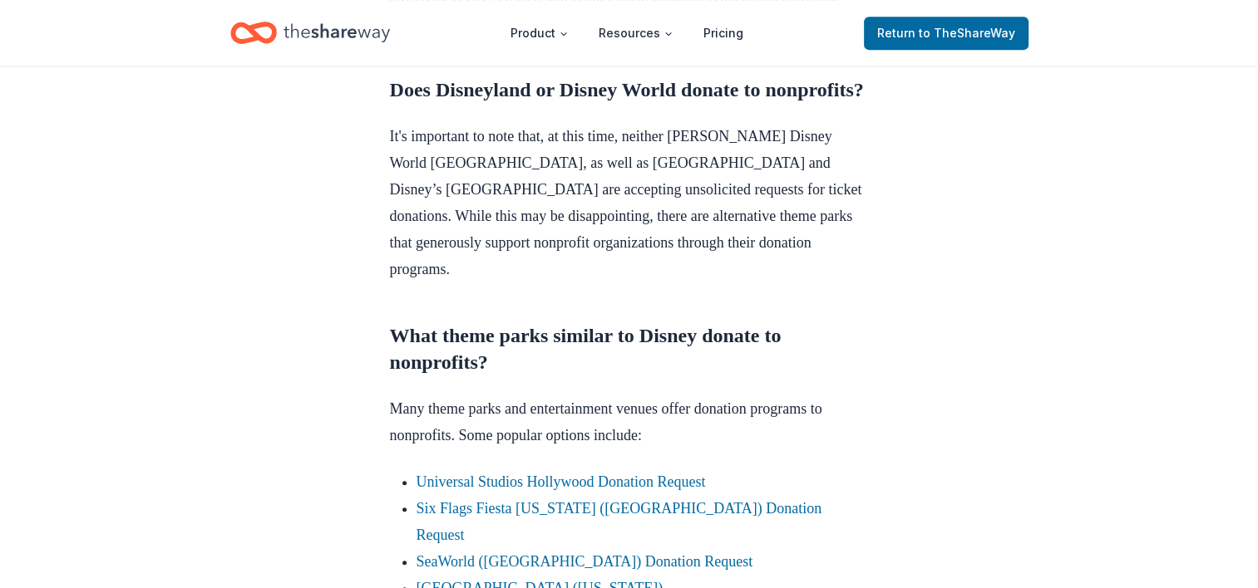
scroll to position [842, 0]
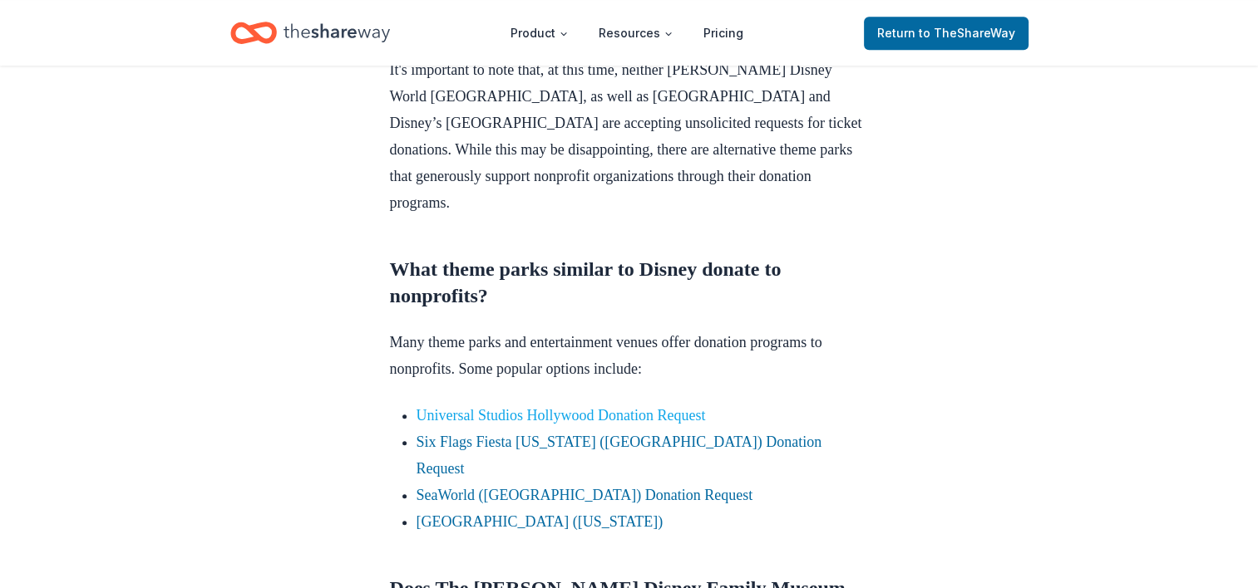
click at [589, 419] on link "Universal Studios Hollywood Donation Request" at bounding box center [560, 415] width 289 height 17
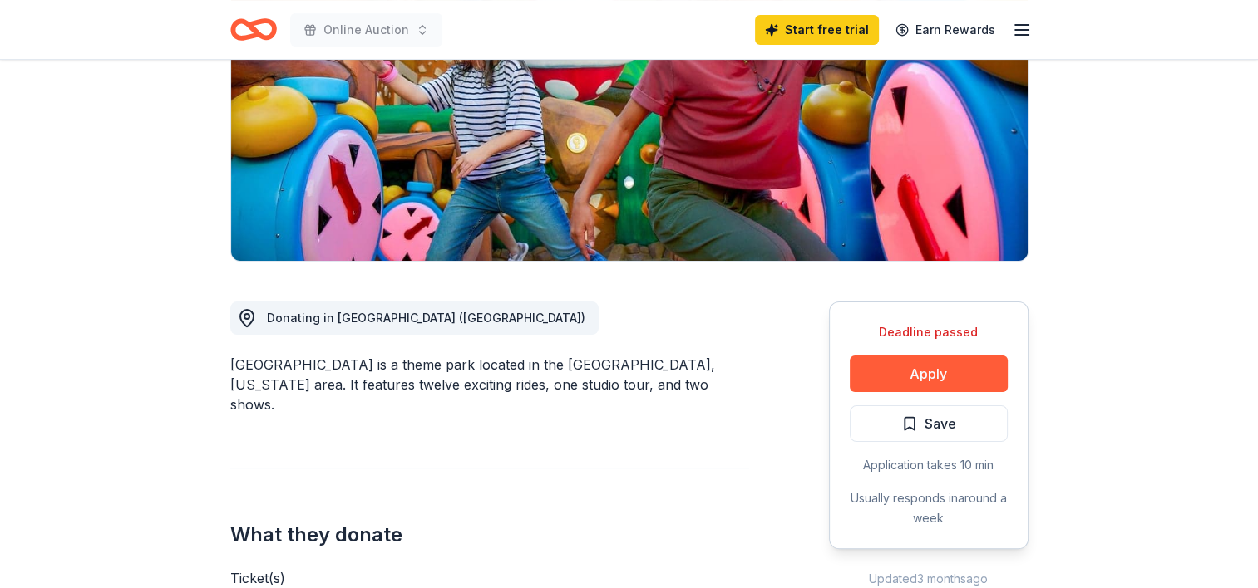
scroll to position [266, 0]
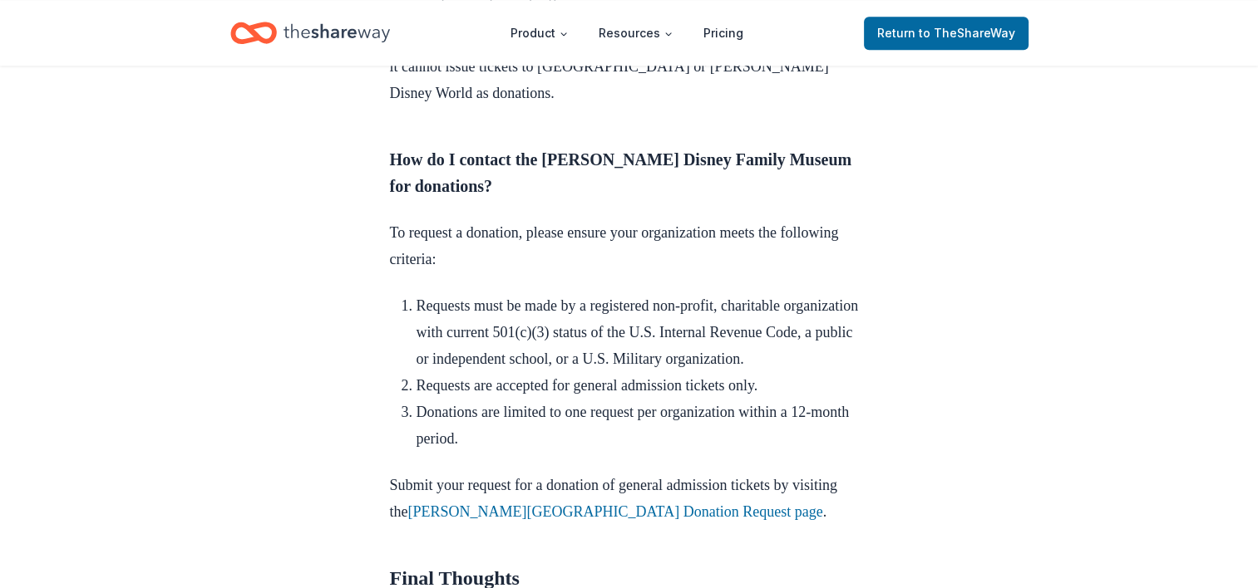
scroll to position [2016, 0]
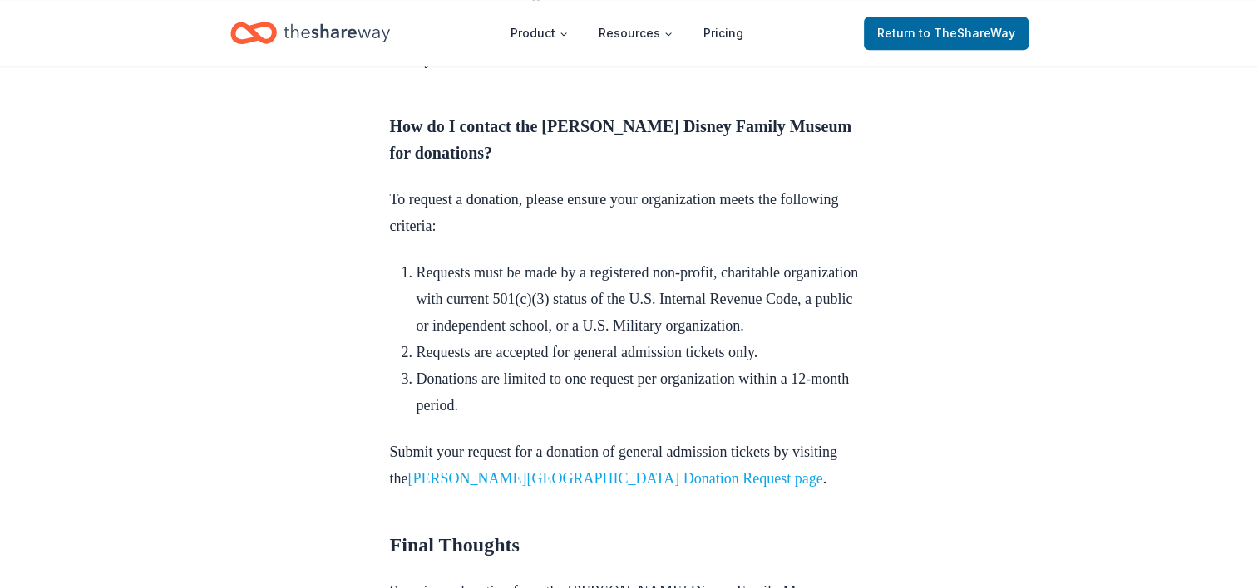
click at [626, 470] on link "Walt Disney Family Museum Donation Request page" at bounding box center [615, 478] width 415 height 17
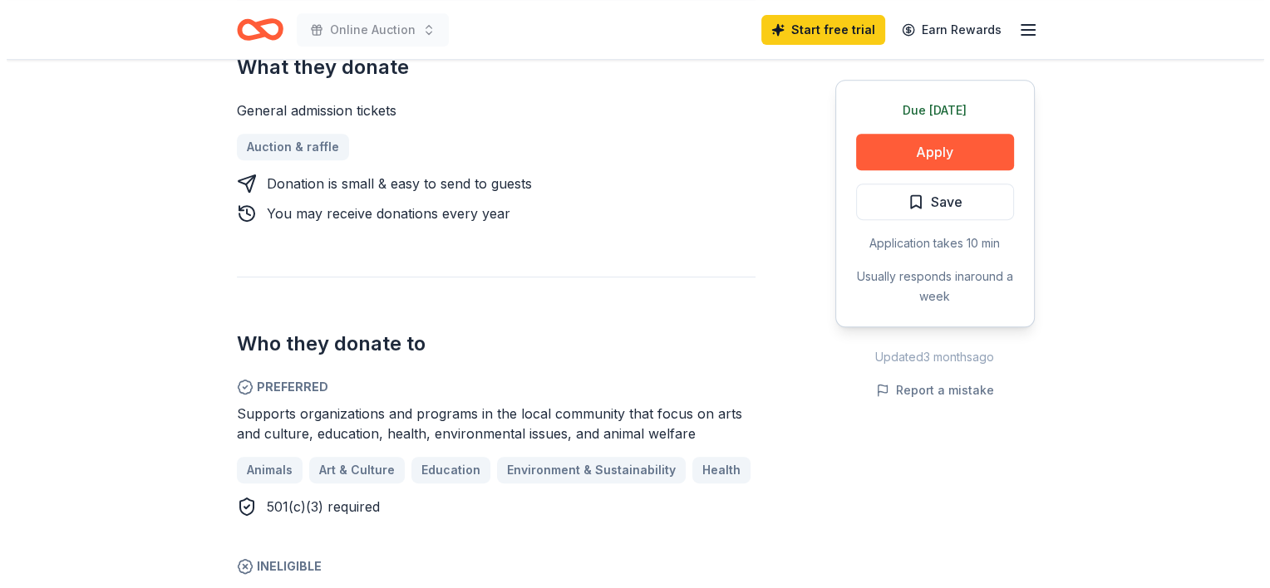
scroll to position [742, 0]
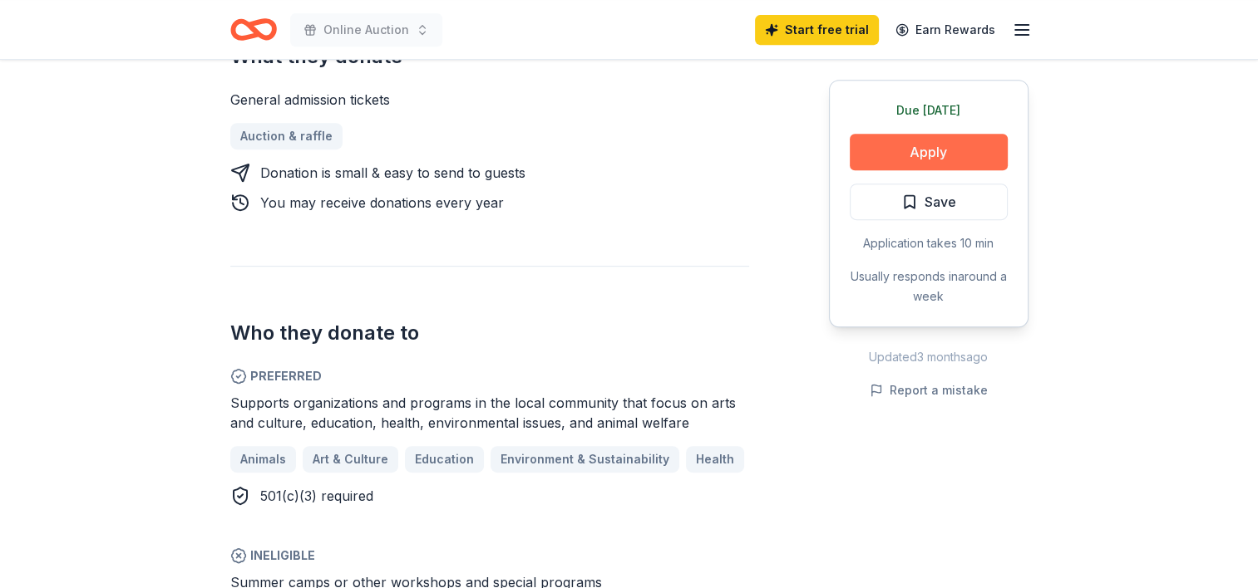
click at [915, 147] on button "Apply" at bounding box center [928, 152] width 158 height 37
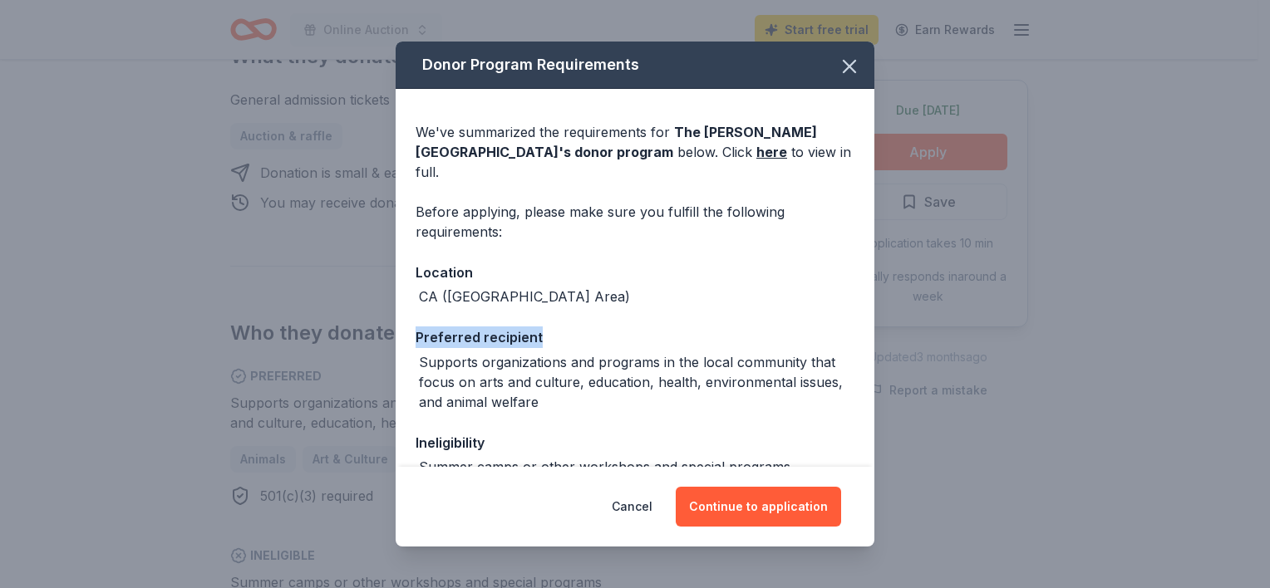
drag, startPoint x: 858, startPoint y: 277, endPoint x: 861, endPoint y: 309, distance: 32.6
click at [861, 309] on div "We've summarized the requirements for The [PERSON_NAME] Disney Museum 's donor …" at bounding box center [635, 392] width 479 height 607
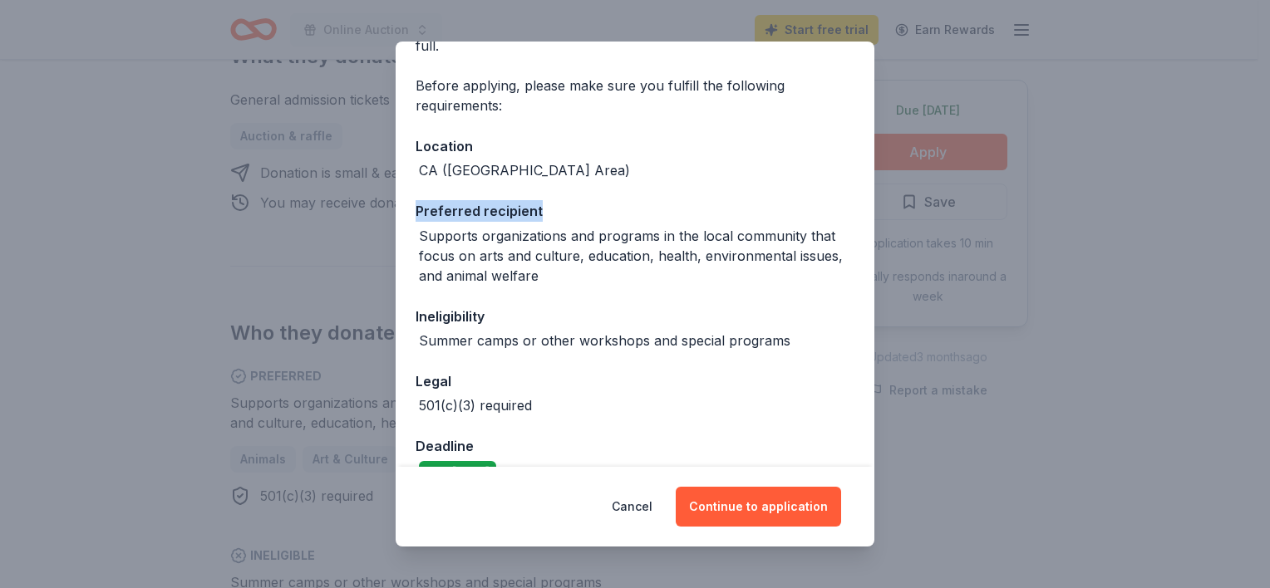
scroll to position [124, 0]
click at [778, 398] on div "501(c)(3) required" at bounding box center [635, 408] width 439 height 20
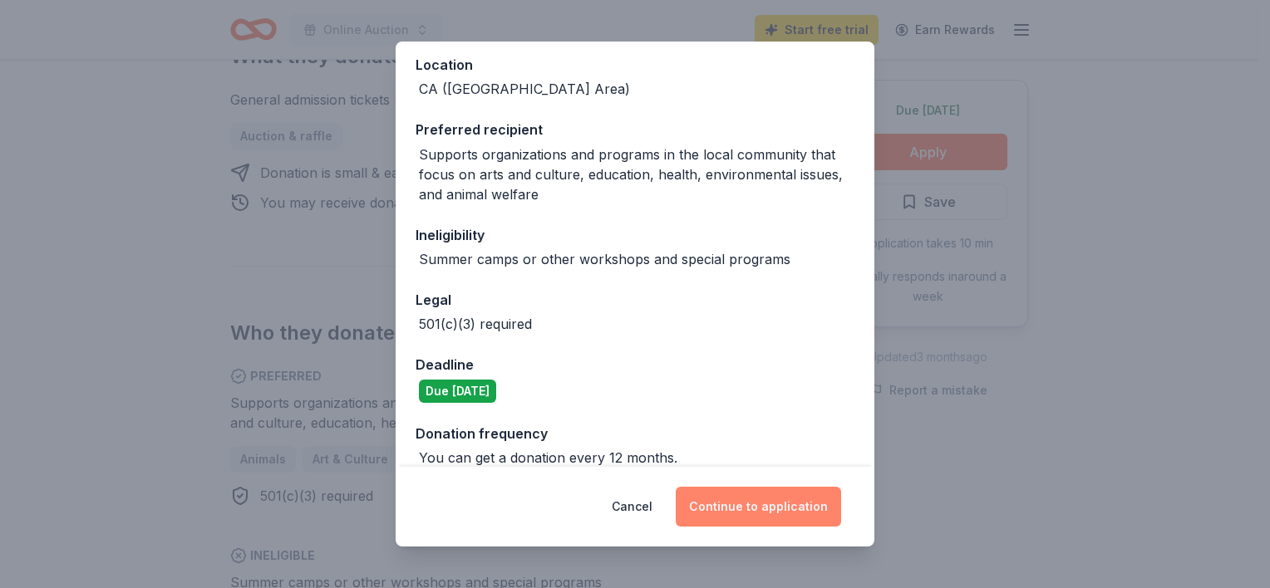
click at [770, 510] on button "Continue to application" at bounding box center [758, 507] width 165 height 40
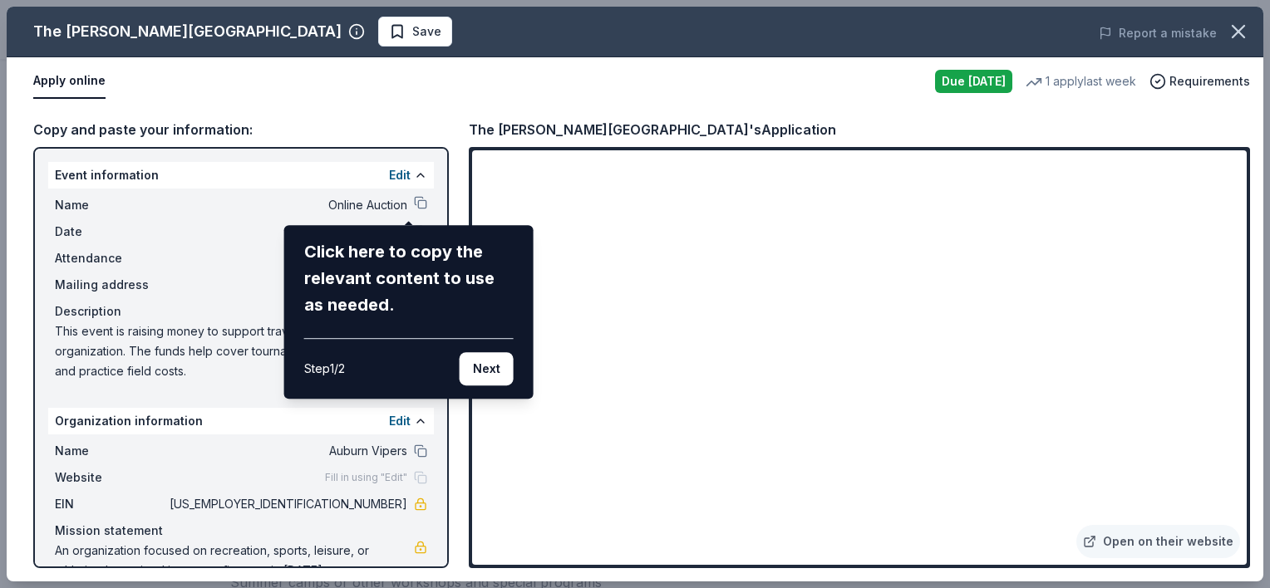
click at [326, 100] on div "The [PERSON_NAME][GEOGRAPHIC_DATA] Save Report a mistake Apply online Due [DATE…" at bounding box center [635, 294] width 1257 height 575
click at [505, 366] on button "Next" at bounding box center [487, 368] width 54 height 33
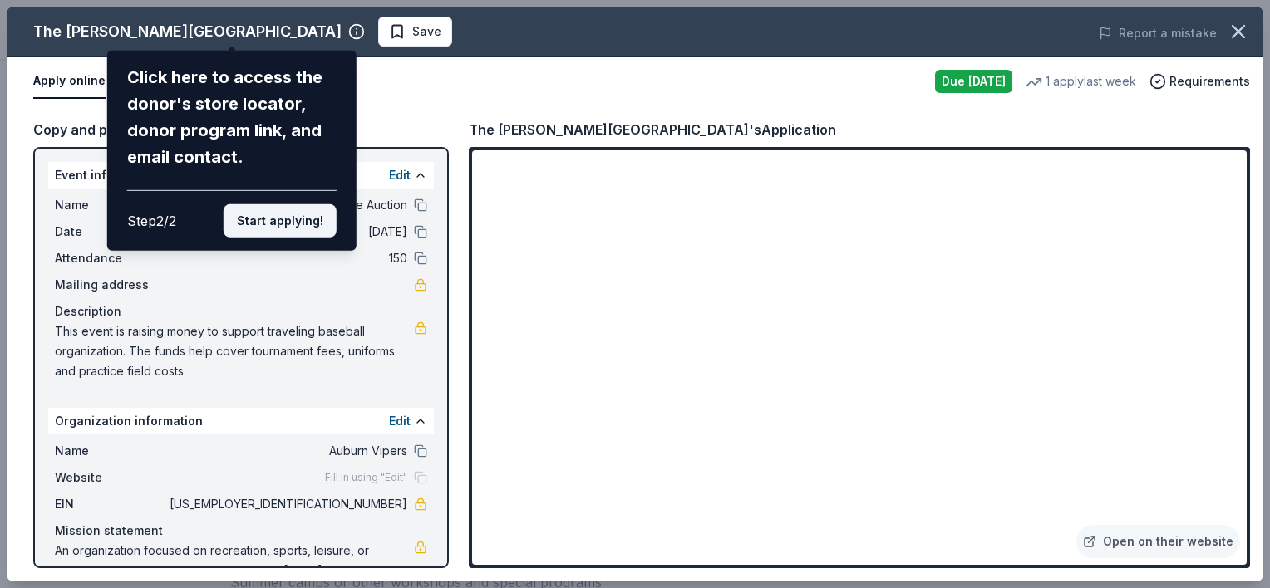
click at [312, 221] on button "Start applying!" at bounding box center [280, 220] width 113 height 33
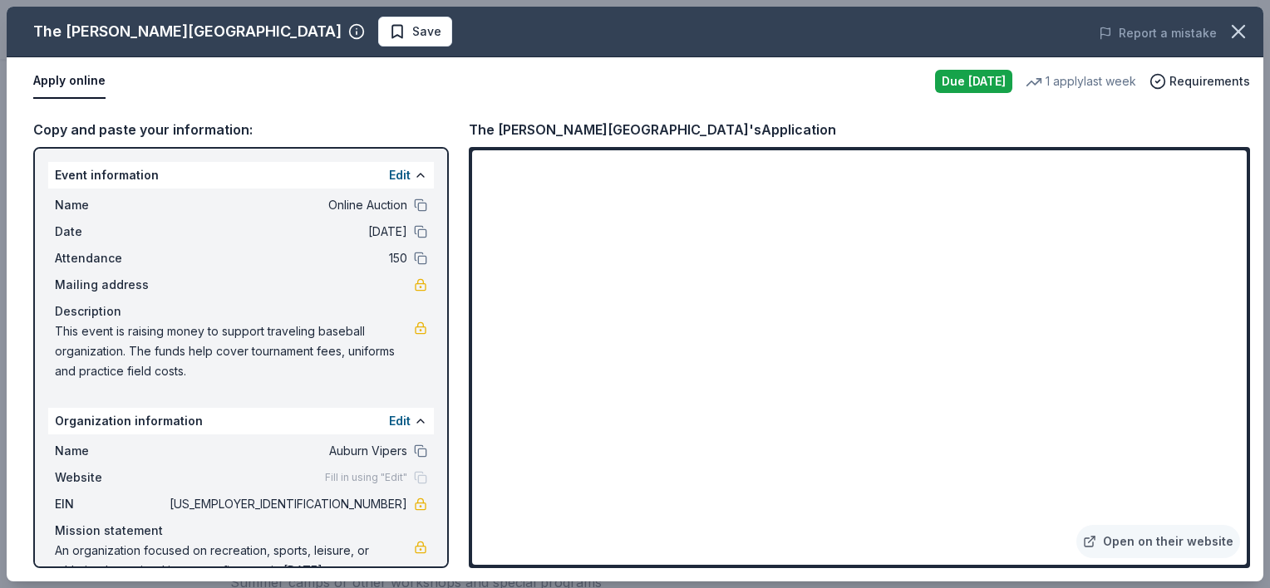
click at [451, 363] on div "Copy and paste your information: Event information Edit Name Online Auction Dat…" at bounding box center [635, 344] width 1257 height 476
click at [209, 332] on span "This event is raising money to support traveling baseball organization. The fun…" at bounding box center [234, 352] width 359 height 60
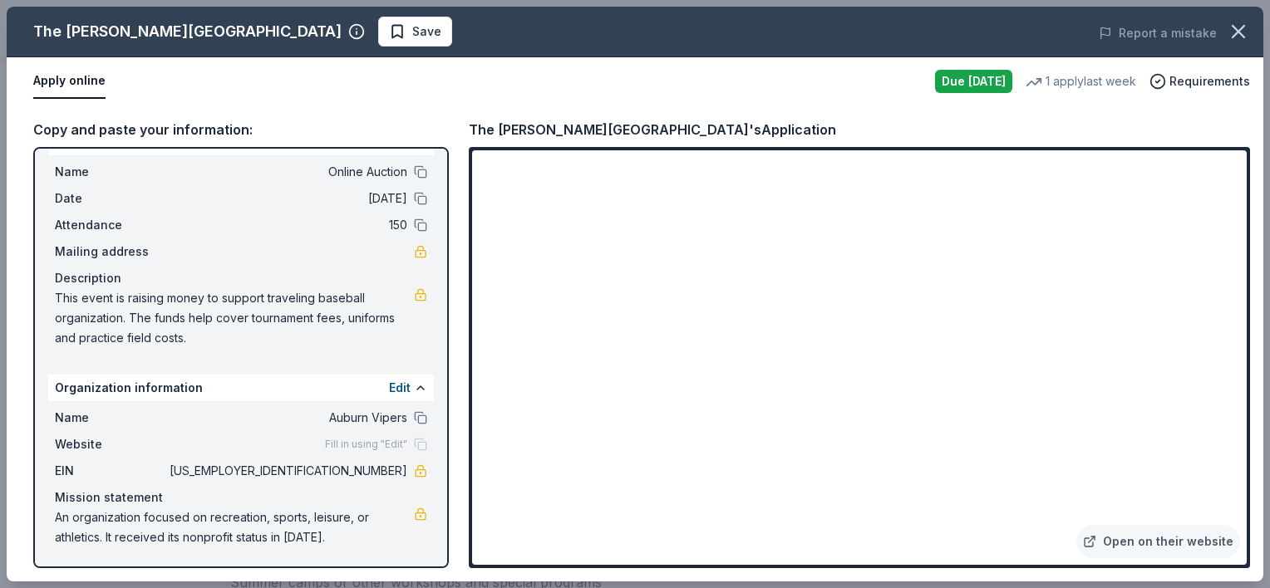
scroll to position [0, 0]
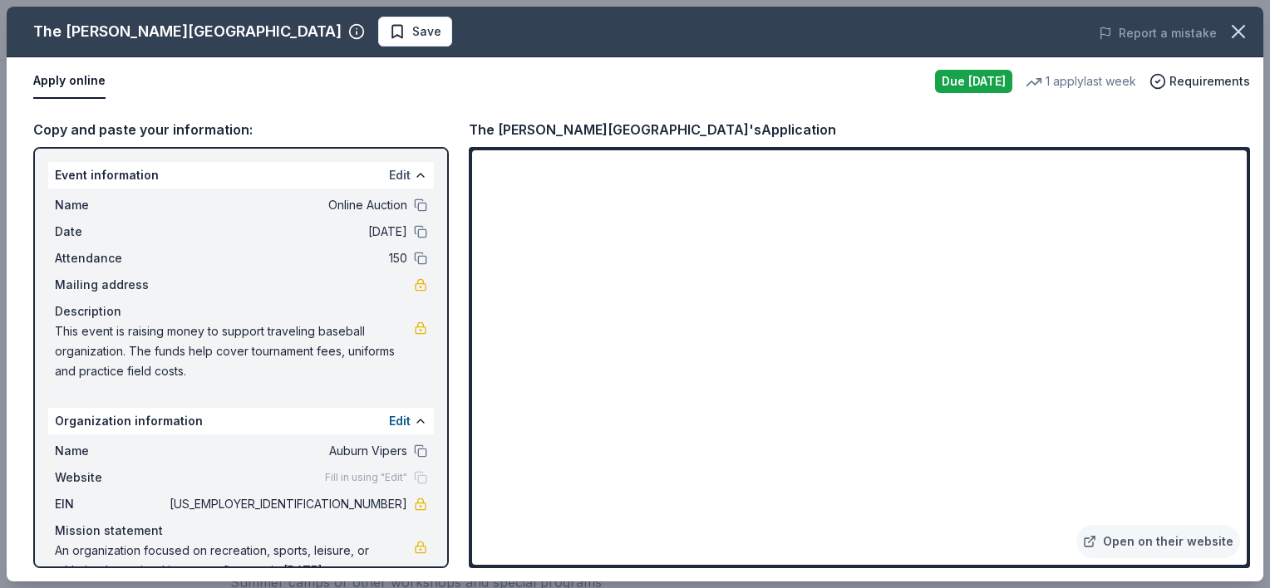
click at [394, 170] on button "Edit" at bounding box center [400, 175] width 22 height 20
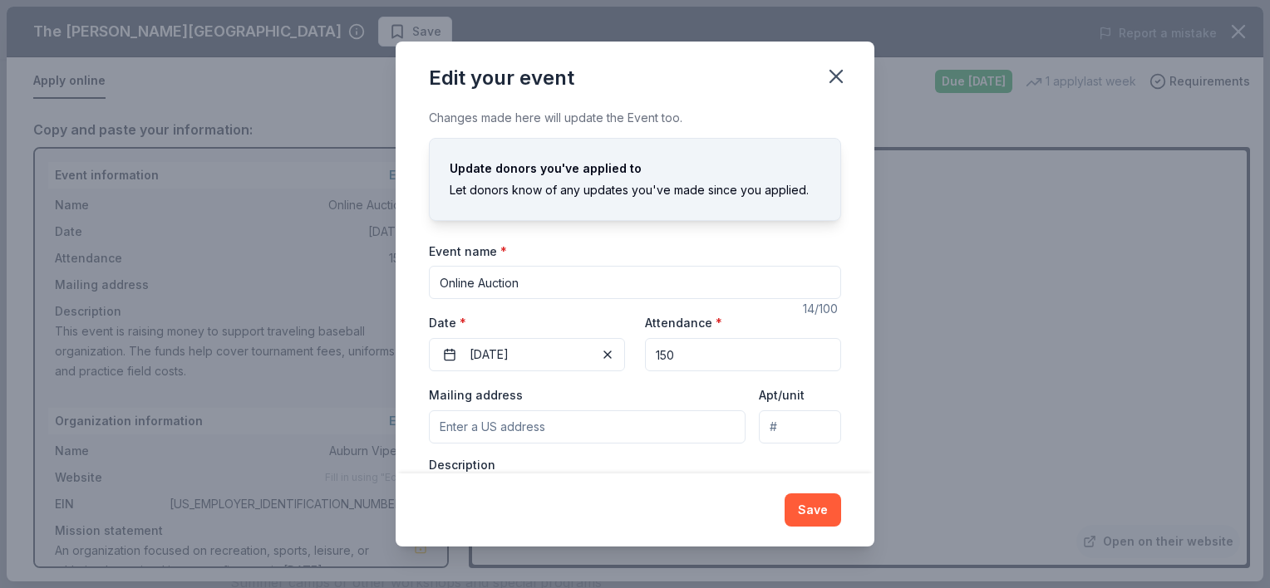
drag, startPoint x: 527, startPoint y: 283, endPoint x: 393, endPoint y: 254, distance: 136.9
click at [393, 254] on div "Edit your event Changes made here will update the Event too. Update donors you'…" at bounding box center [635, 294] width 1270 height 588
type input "VIPERS ANNUAL FUNDRAISER"
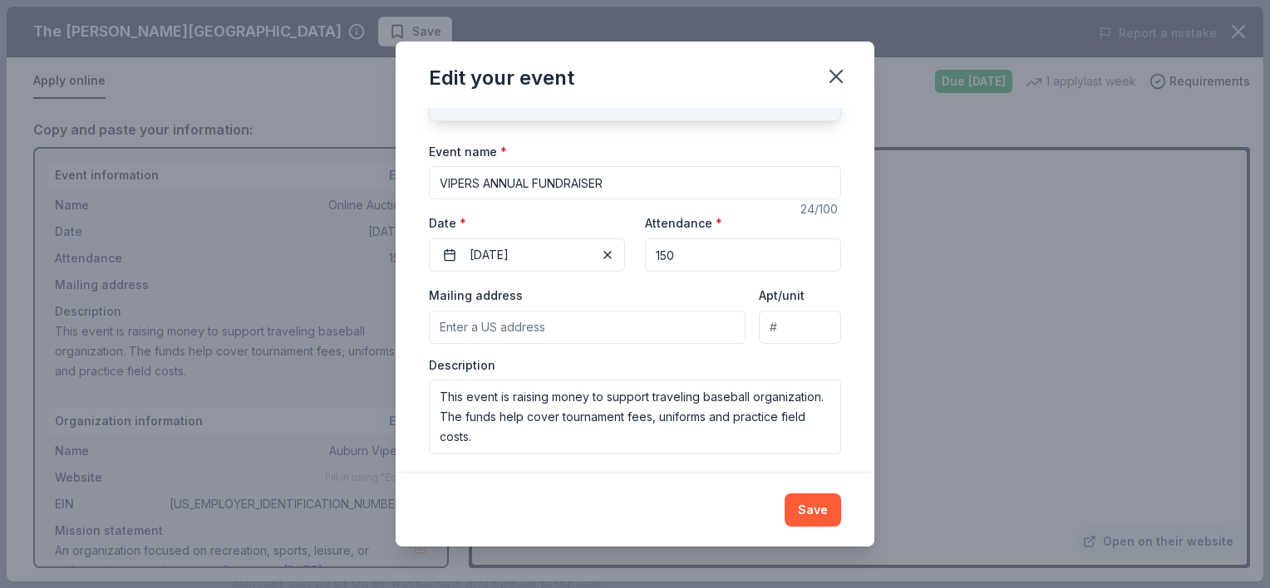
scroll to position [106, 0]
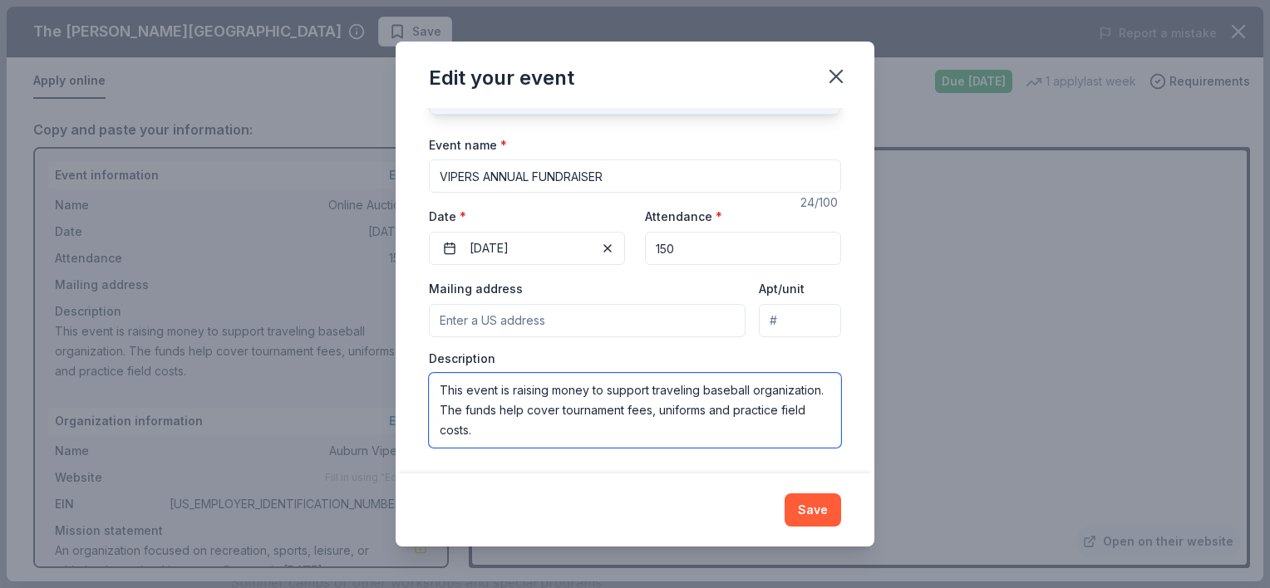
drag, startPoint x: 440, startPoint y: 386, endPoint x: 580, endPoint y: 455, distance: 156.9
click at [580, 455] on div "Changes made here will update the Event too. Update donors you've applied to Le…" at bounding box center [635, 291] width 479 height 366
click at [676, 409] on textarea "The event will raise funds to promote athletics within the community. Funds wil…" at bounding box center [635, 410] width 412 height 75
type textarea "The event will raise funds to promote athletics within the community. Funds wil…"
drag, startPoint x: 628, startPoint y: 179, endPoint x: 485, endPoint y: 166, distance: 142.7
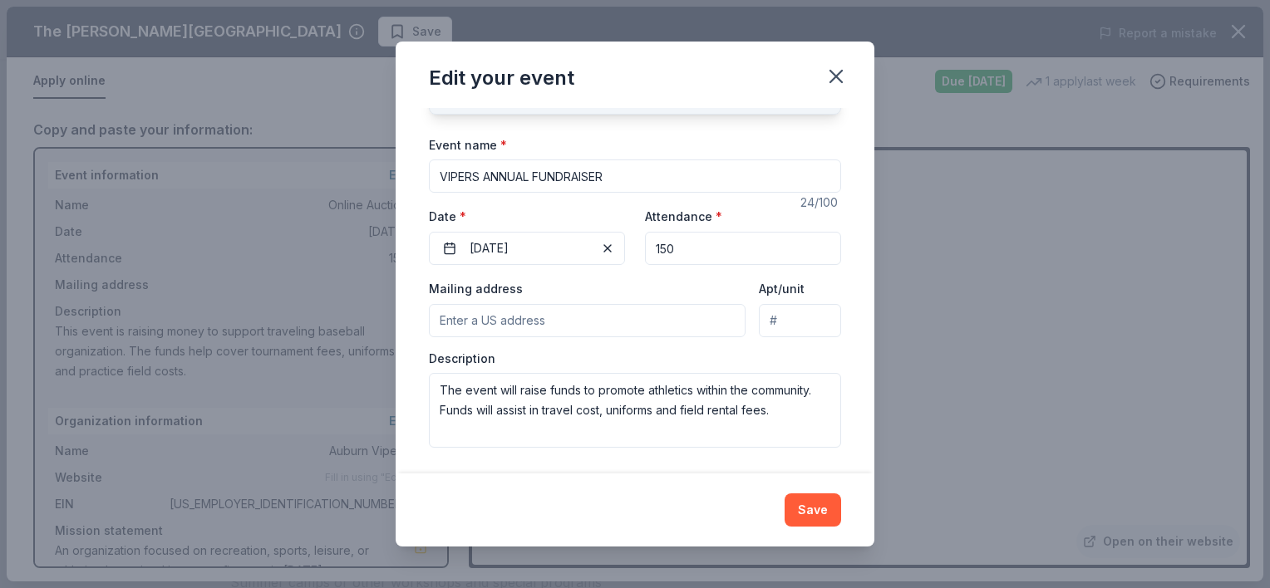
click at [485, 166] on input "VIPERS ANNUAL FUNDRAISER" at bounding box center [635, 176] width 412 height 33
type input "V"
click at [499, 170] on input "Event name *" at bounding box center [635, 176] width 412 height 33
type input "Auburn Vipers Season Fundraiser"
click at [782, 411] on textarea "The event will raise funds to promote athletics within the community. Funds wil…" at bounding box center [635, 410] width 412 height 75
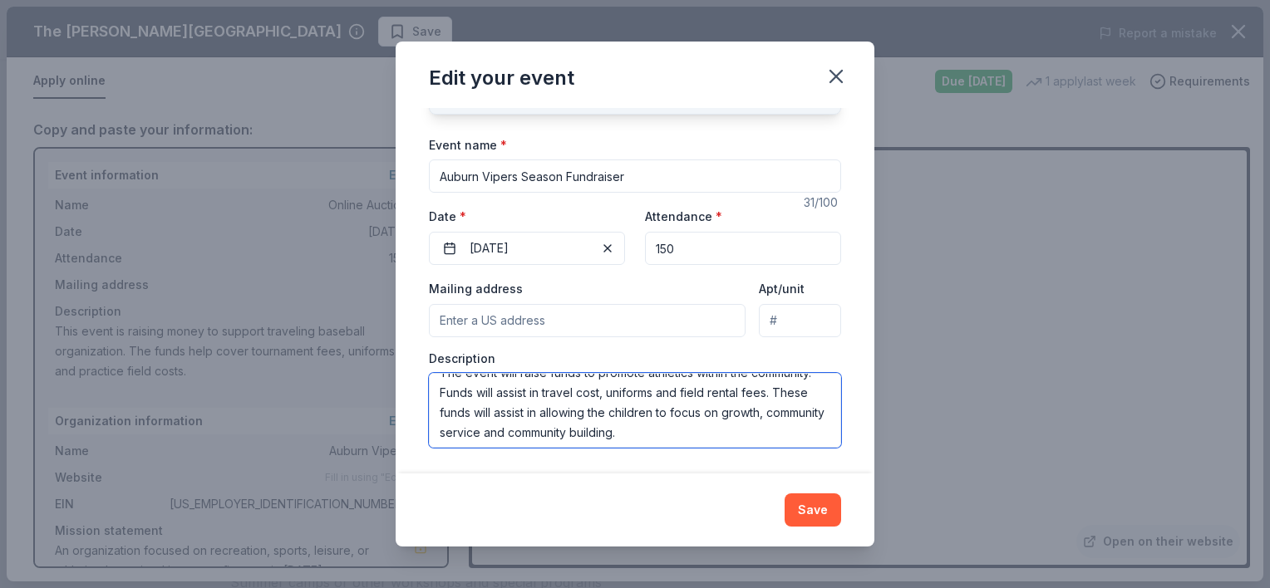
scroll to position [20, 0]
type textarea "The event will raise funds to promote athletics within the community. Funds wil…"
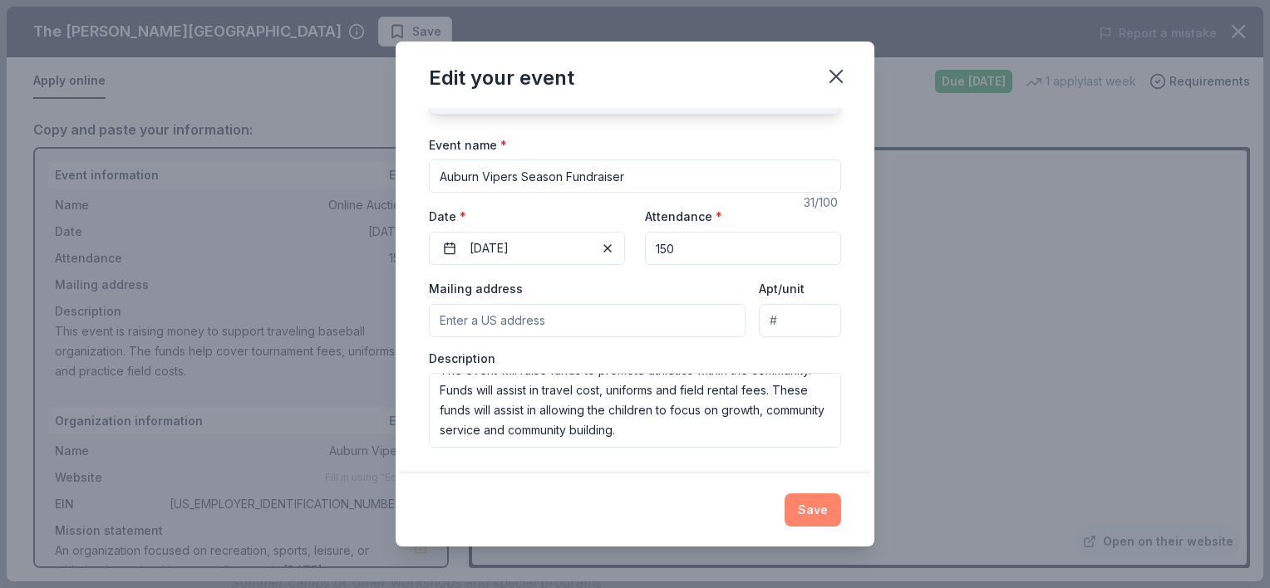
click at [826, 510] on button "Save" at bounding box center [813, 510] width 57 height 33
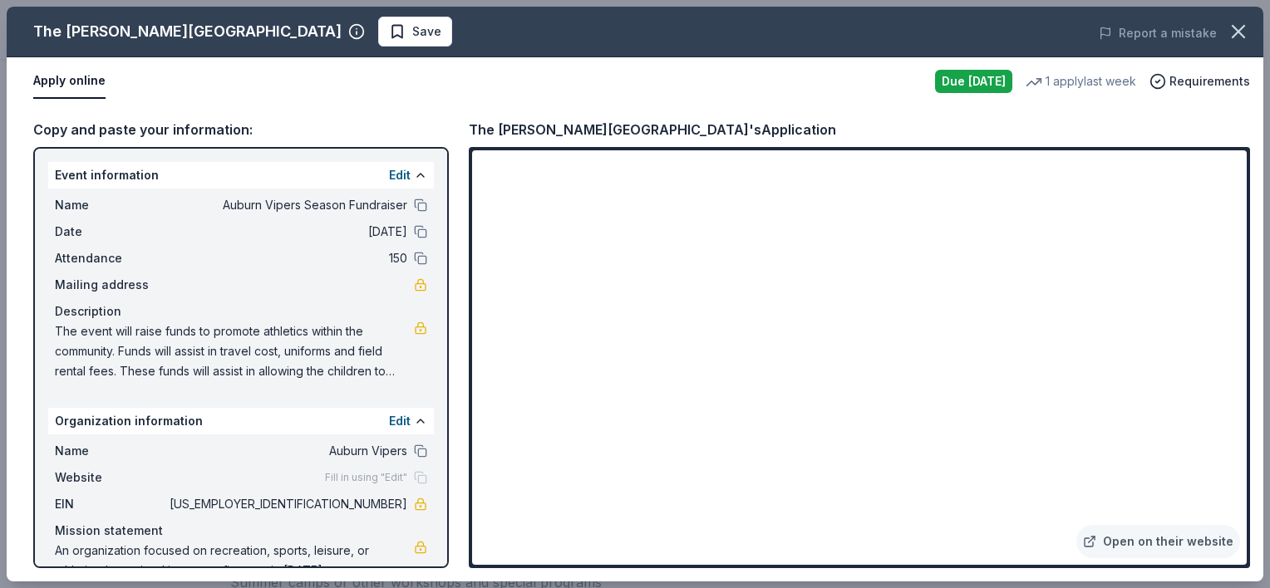
scroll to position [33, 0]
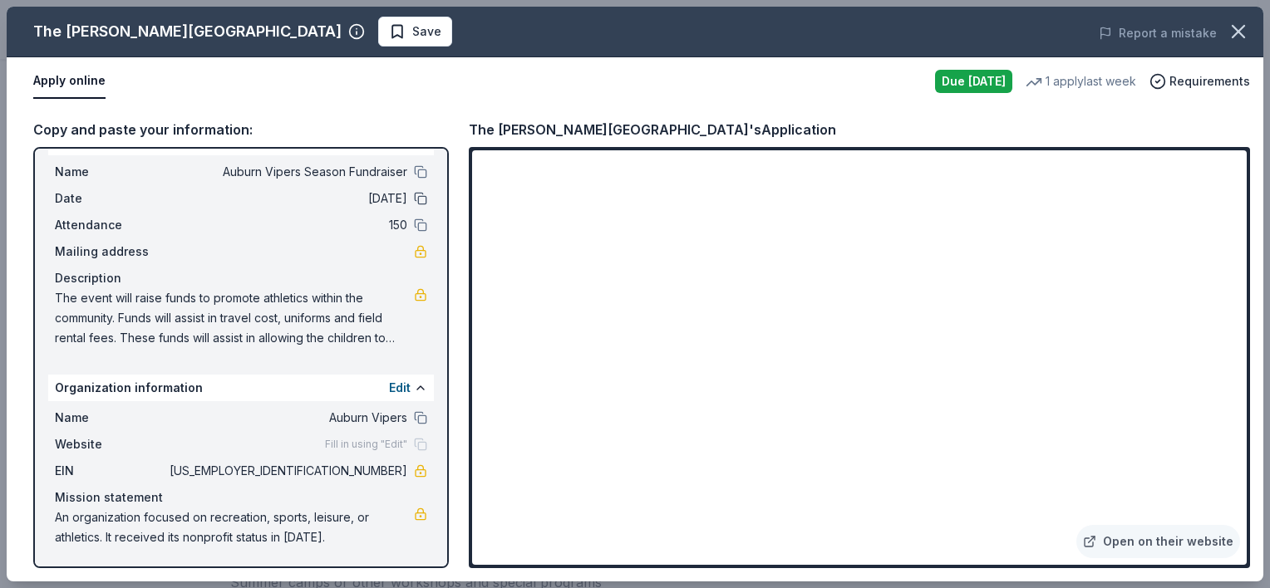
click at [414, 196] on button at bounding box center [420, 198] width 13 height 13
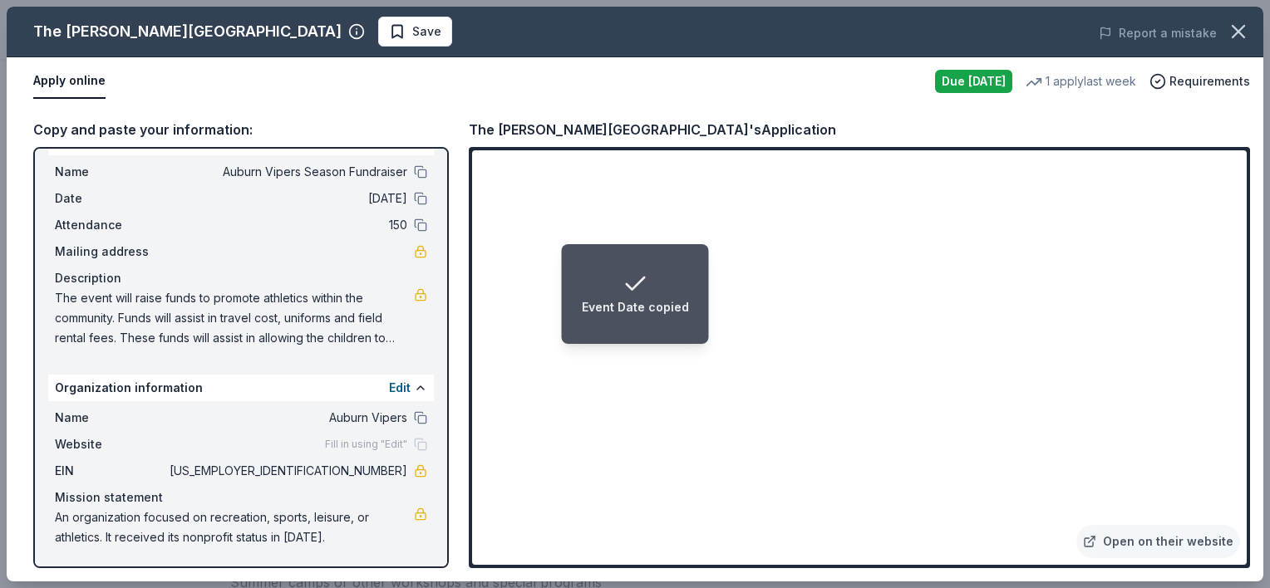
scroll to position [0, 0]
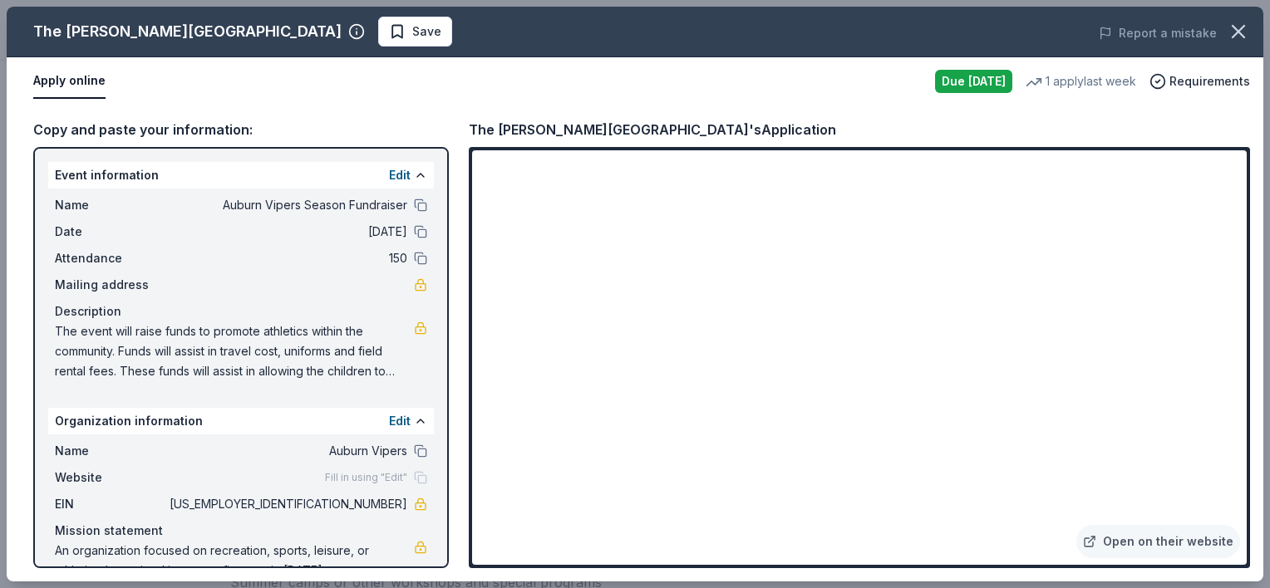
click at [398, 175] on div "Edit" at bounding box center [408, 175] width 38 height 20
click at [390, 173] on button "Edit" at bounding box center [400, 175] width 22 height 20
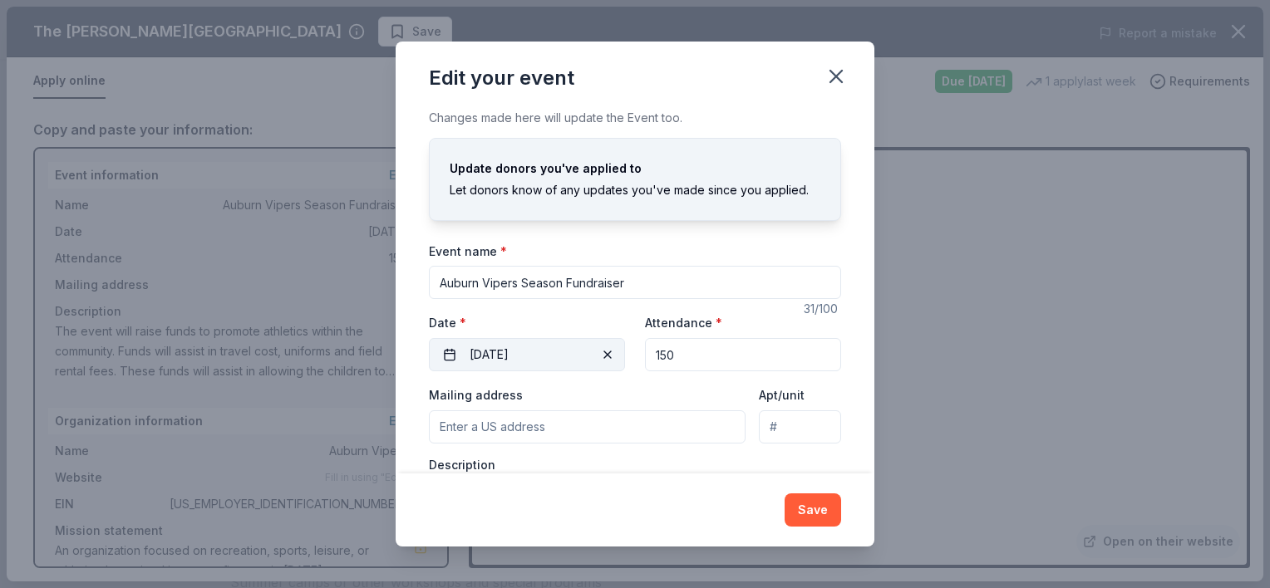
click at [528, 352] on button "[DATE]" at bounding box center [527, 354] width 196 height 33
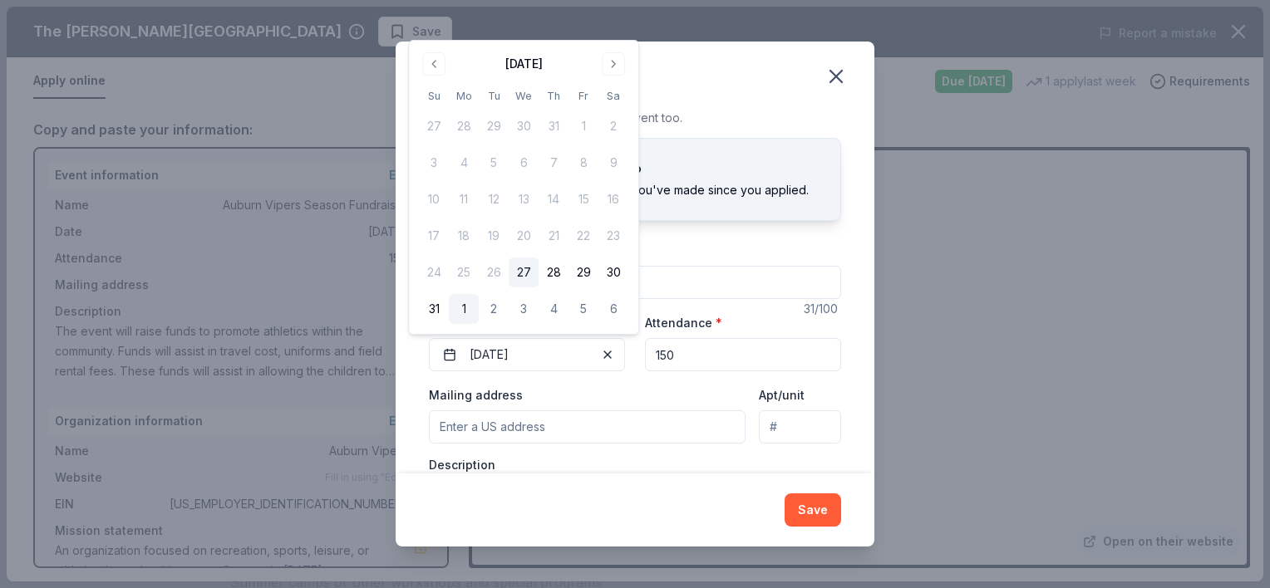
click at [465, 306] on button "1" at bounding box center [464, 309] width 30 height 30
click at [613, 66] on button "Go to next month" at bounding box center [613, 63] width 23 height 23
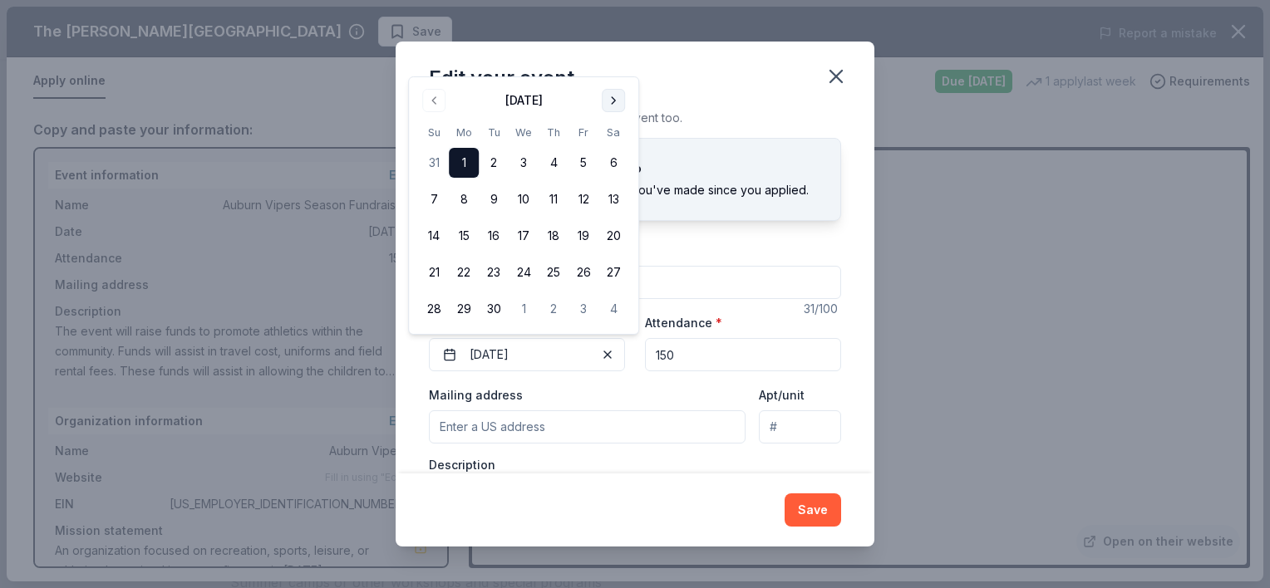
click at [616, 100] on button "Go to next month" at bounding box center [613, 100] width 23 height 23
click at [524, 159] on button "1" at bounding box center [524, 163] width 30 height 30
click at [693, 495] on div "Save" at bounding box center [635, 510] width 412 height 33
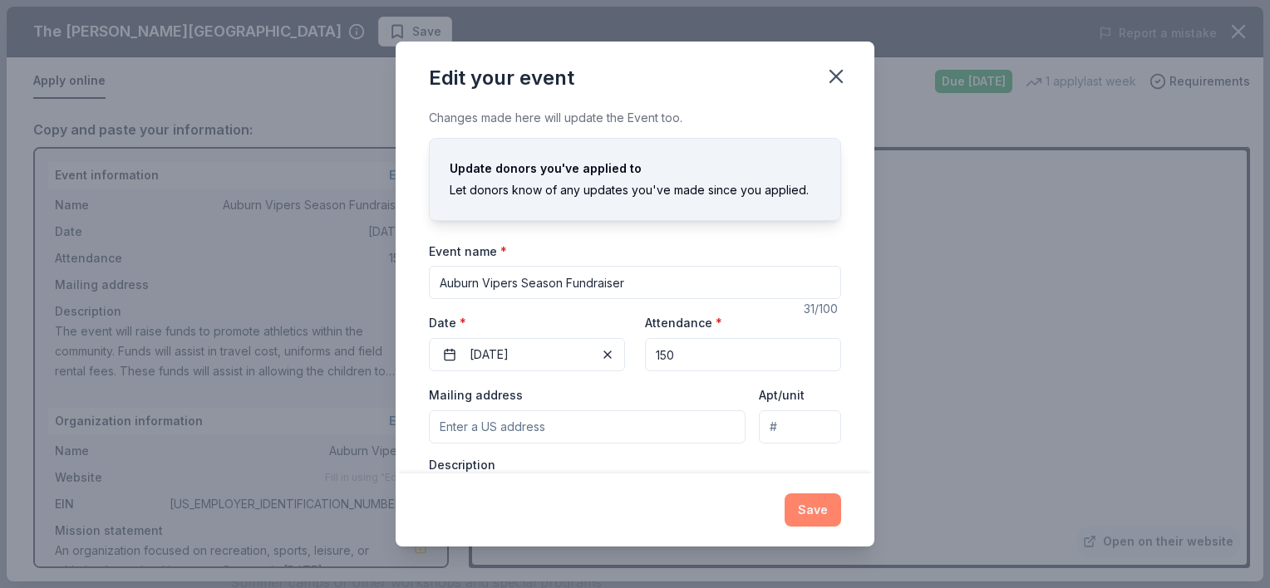
click at [811, 512] on button "Save" at bounding box center [813, 510] width 57 height 33
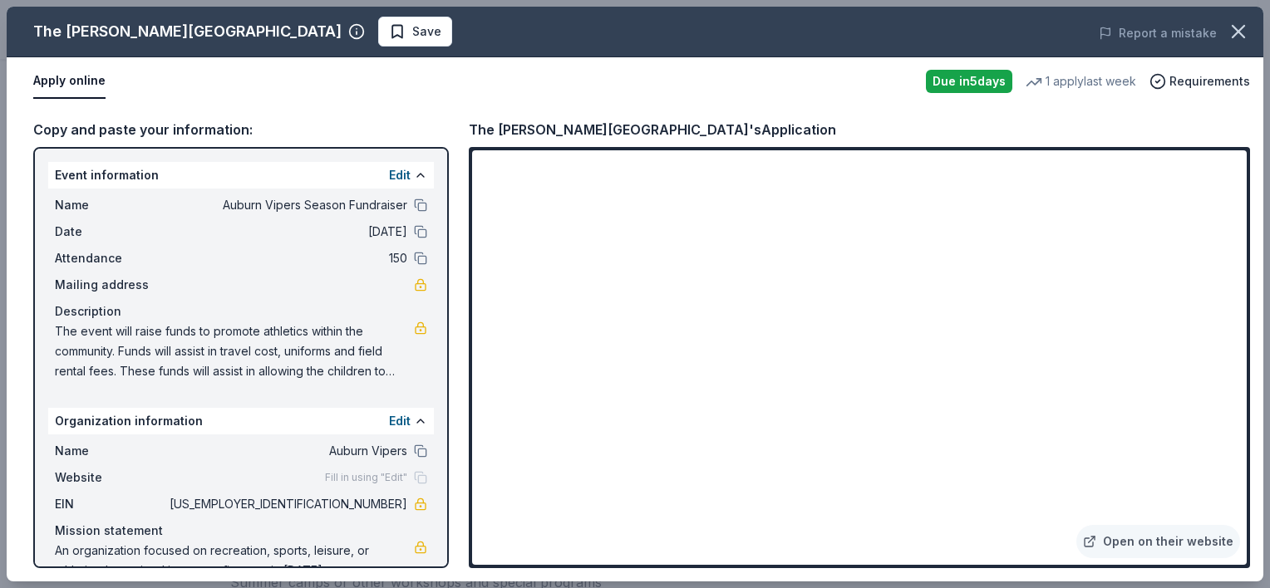
click at [1241, 569] on div "Copy and paste your information: Event information Edit Name Auburn Vipers Seas…" at bounding box center [635, 344] width 1257 height 476
click at [872, 86] on div "Apply online" at bounding box center [472, 81] width 879 height 35
click at [330, 90] on div "Apply online" at bounding box center [472, 81] width 879 height 35
